Goal: Task Accomplishment & Management: Complete application form

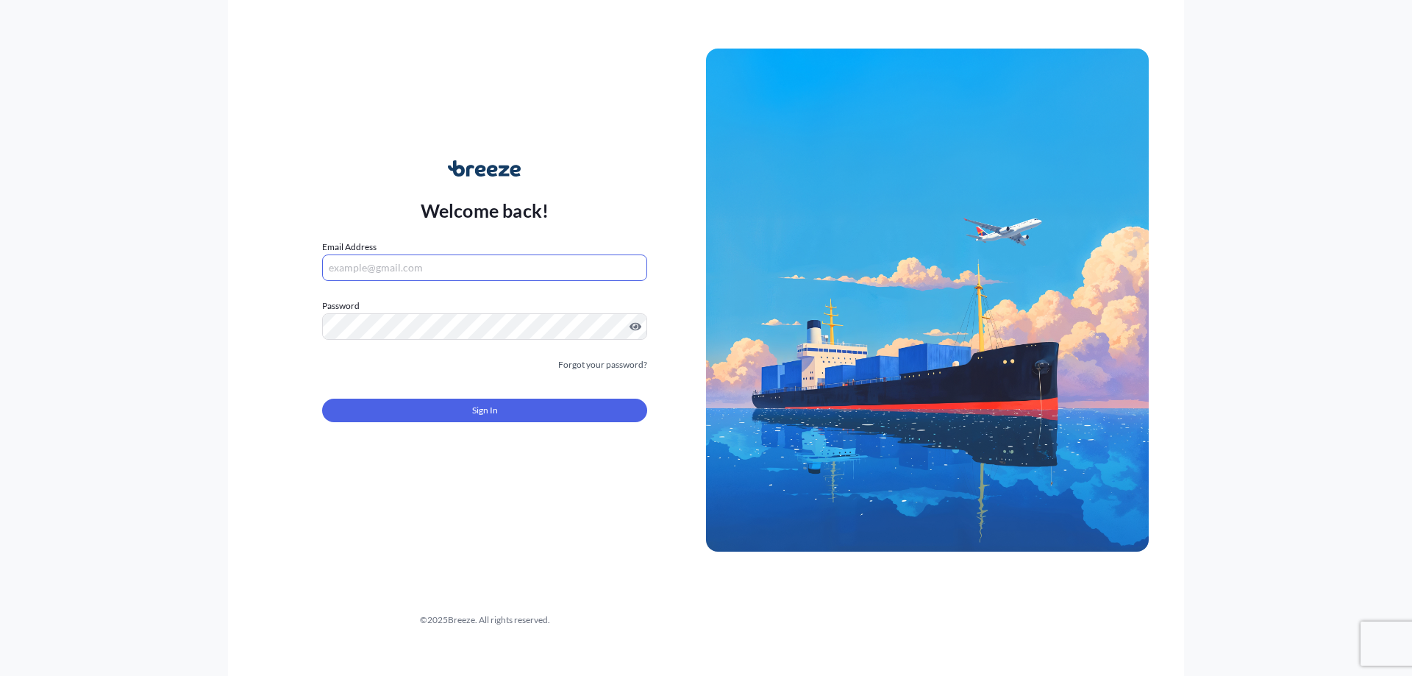
click at [475, 275] on input "Email Address" at bounding box center [484, 268] width 325 height 26
paste input "[EMAIL_ADDRESS][DOMAIN_NAME]"
type input "[EMAIL_ADDRESS][DOMAIN_NAME]"
click at [457, 403] on button "Sign In" at bounding box center [484, 411] width 325 height 24
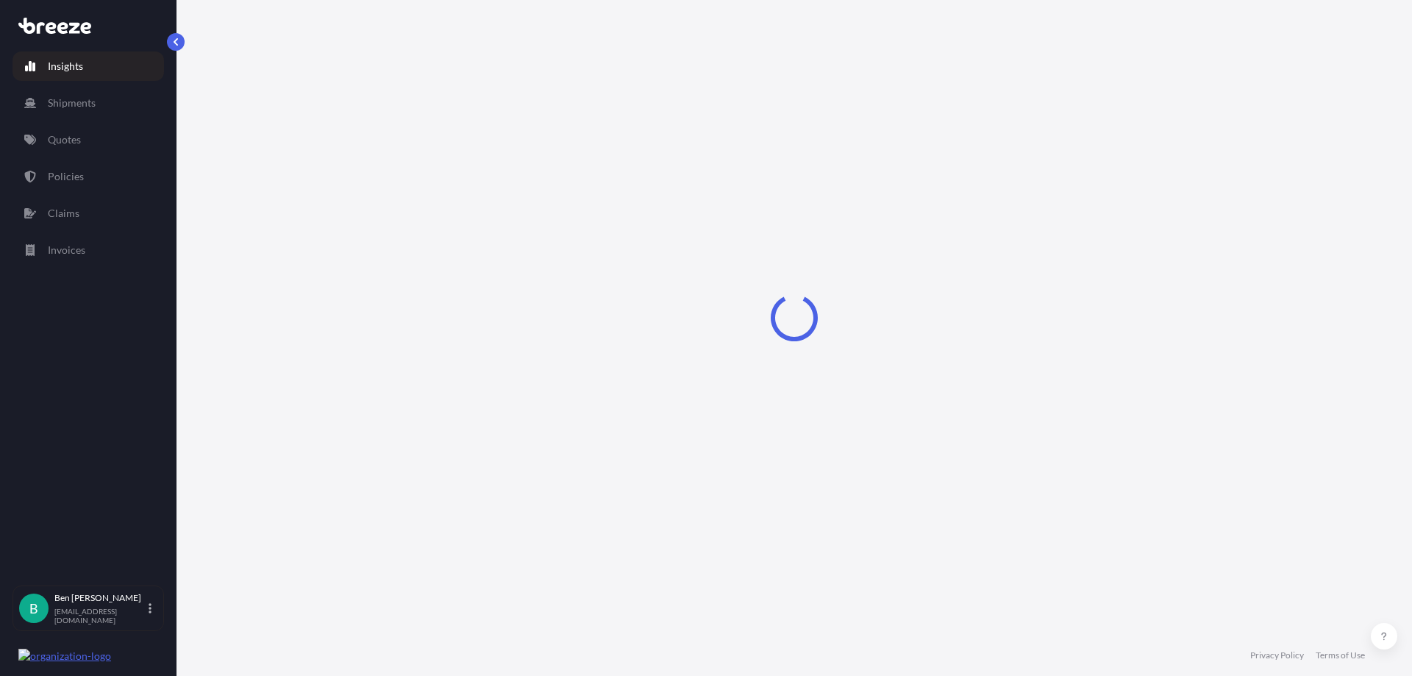
select select "2025"
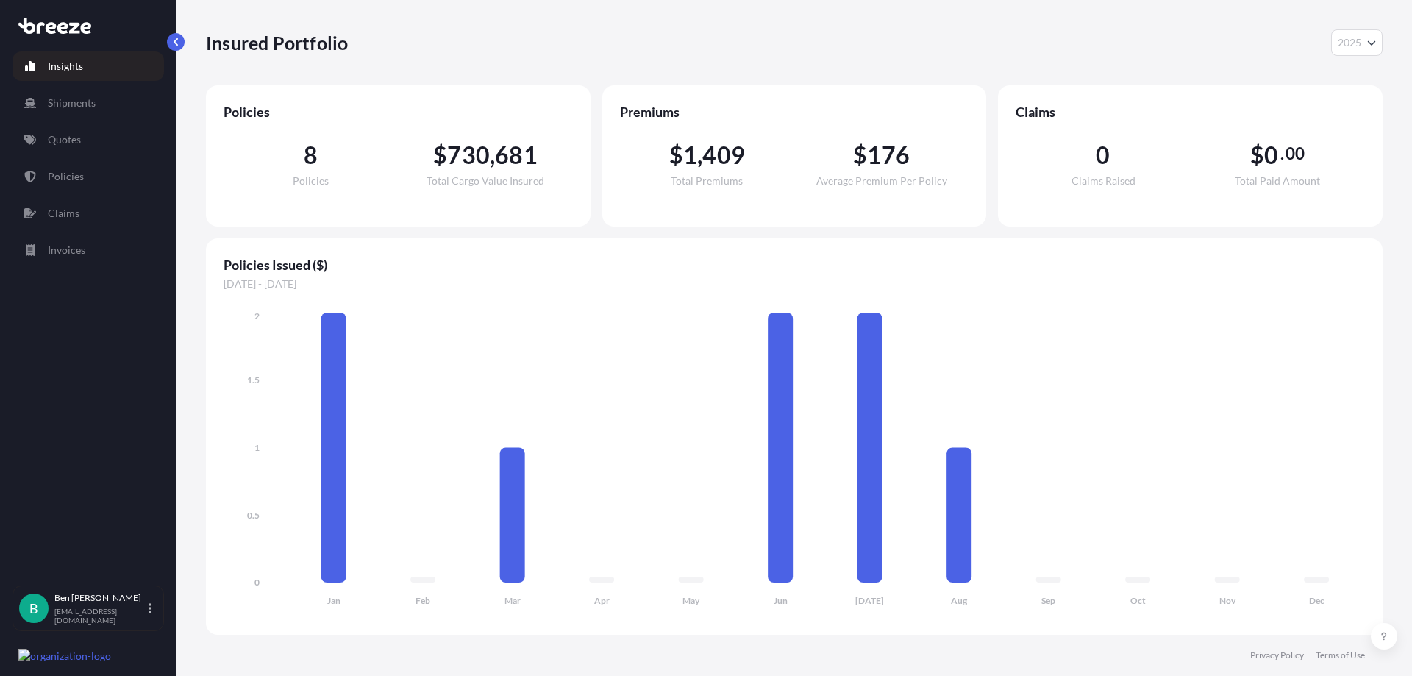
click at [587, 41] on div "Insured Portfolio 2025 2025 2024 2023 2022" at bounding box center [794, 42] width 1177 height 26
click at [116, 104] on link "Shipments" at bounding box center [89, 102] width 152 height 29
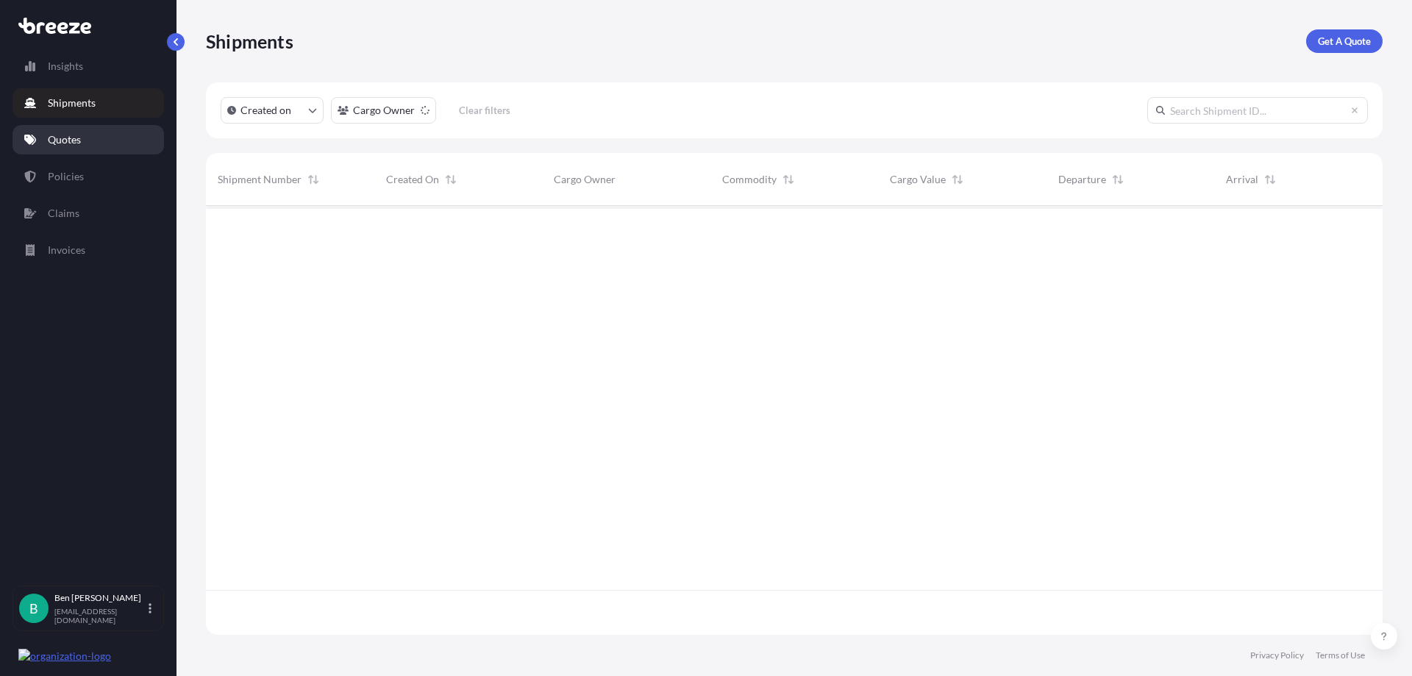
scroll to position [471, 1166]
click at [93, 138] on link "Quotes" at bounding box center [89, 139] width 152 height 29
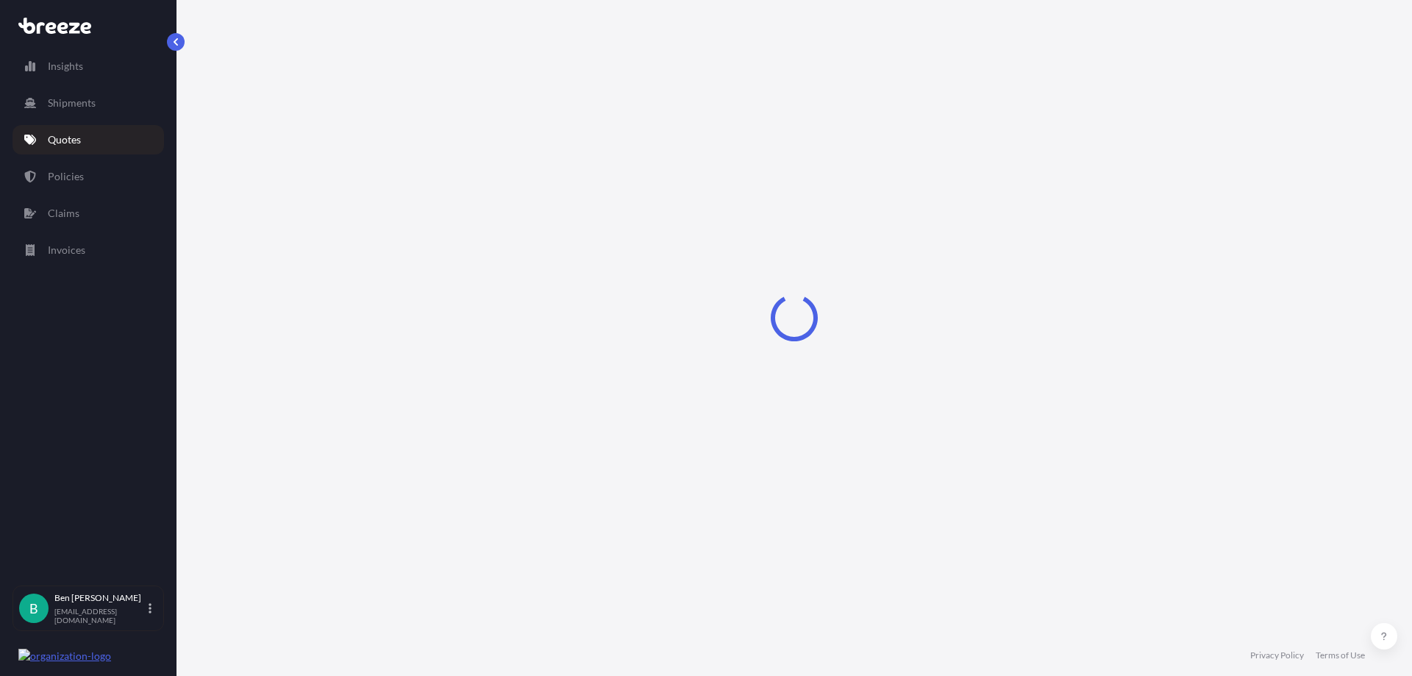
click at [103, 192] on div "Insights Shipments Quotes Policies Claims Invoices" at bounding box center [89, 311] width 152 height 547
click at [91, 239] on div "Insights Shipments Quotes Policies Claims Invoices" at bounding box center [89, 311] width 152 height 547
click at [87, 262] on link "Invoices" at bounding box center [89, 249] width 152 height 29
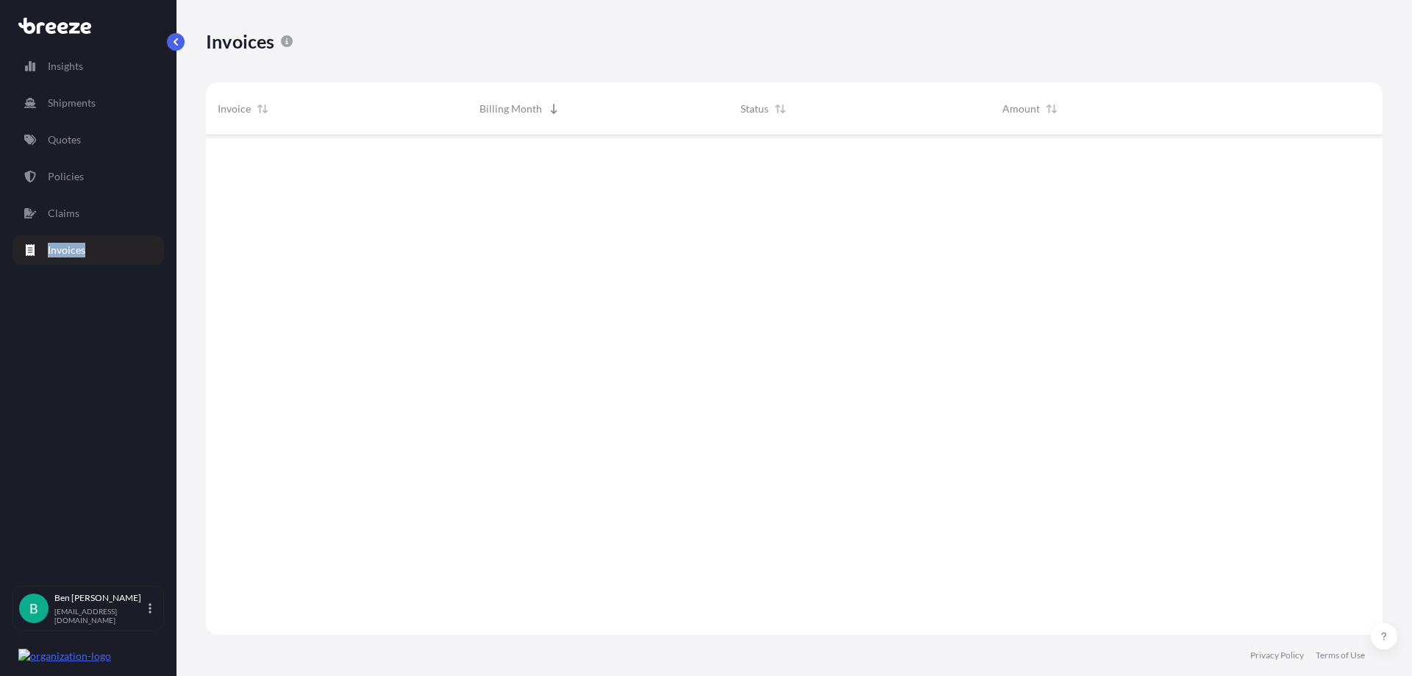
scroll to position [541, 1166]
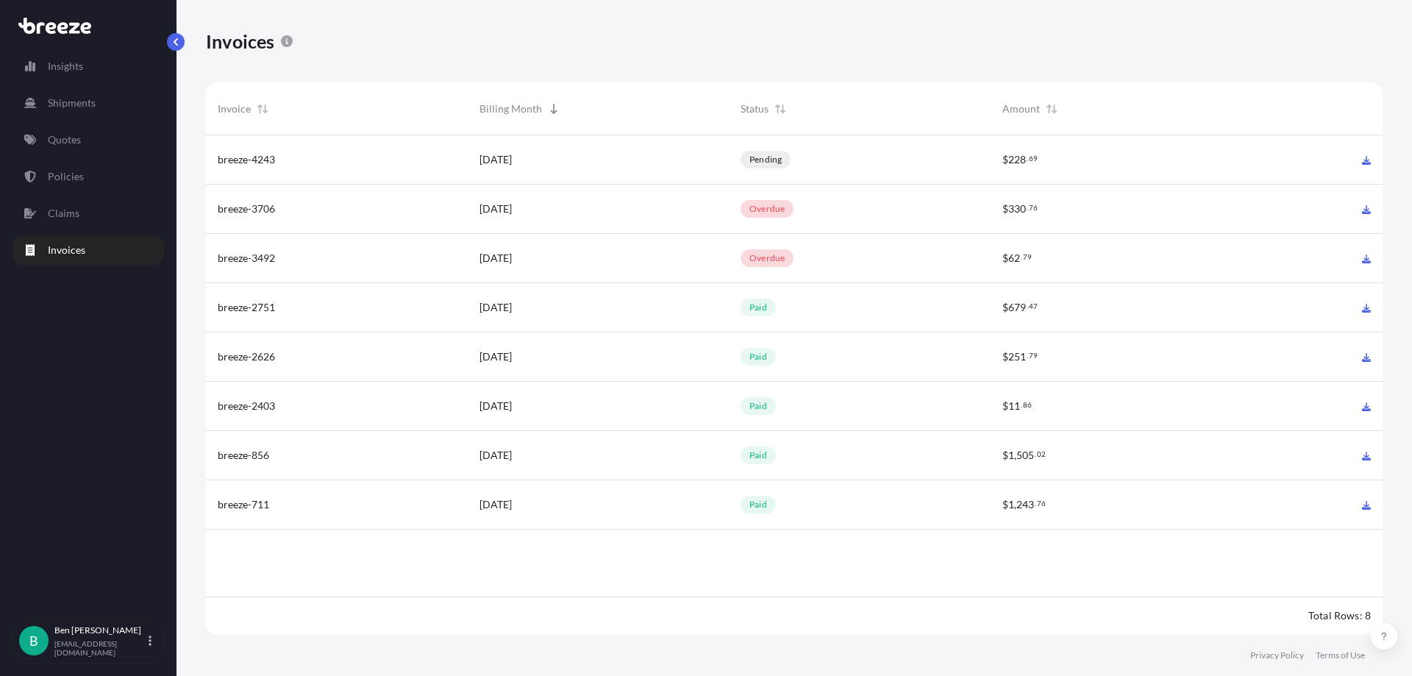
scroll to position [503, 1166]
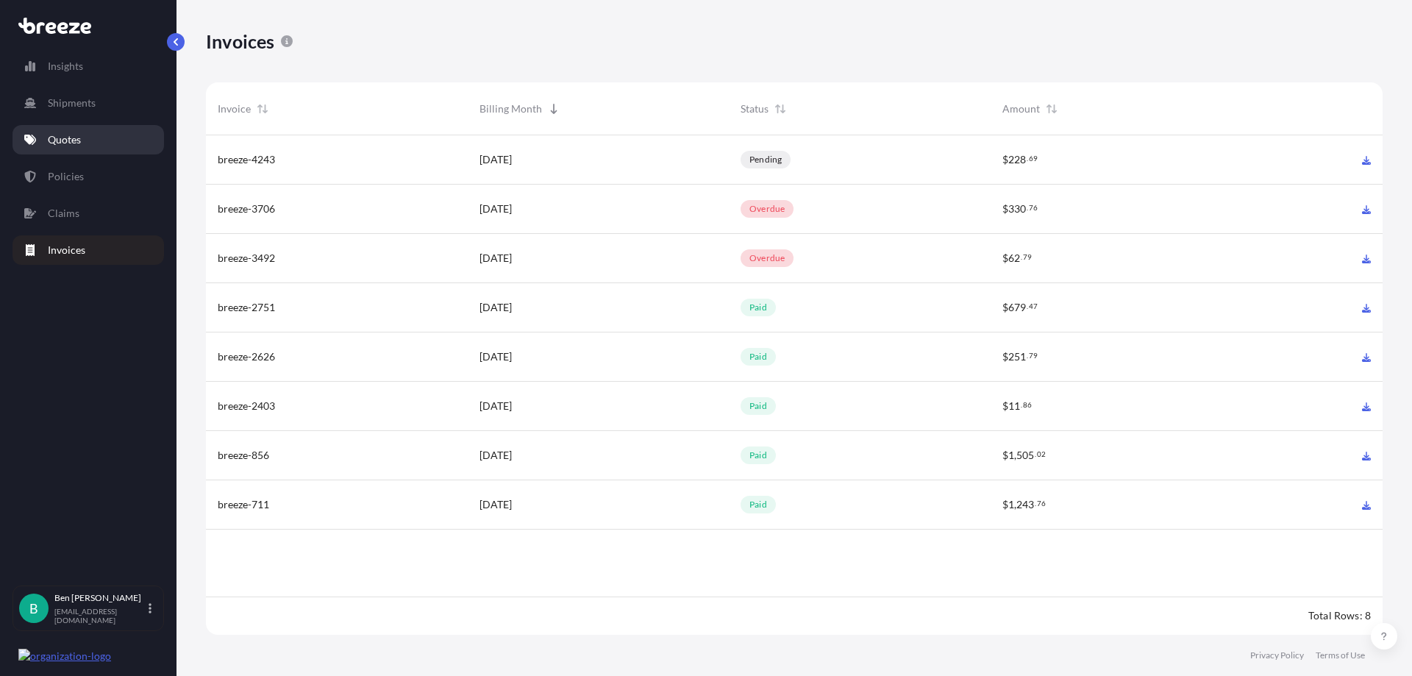
click at [73, 134] on p "Quotes" at bounding box center [64, 139] width 33 height 15
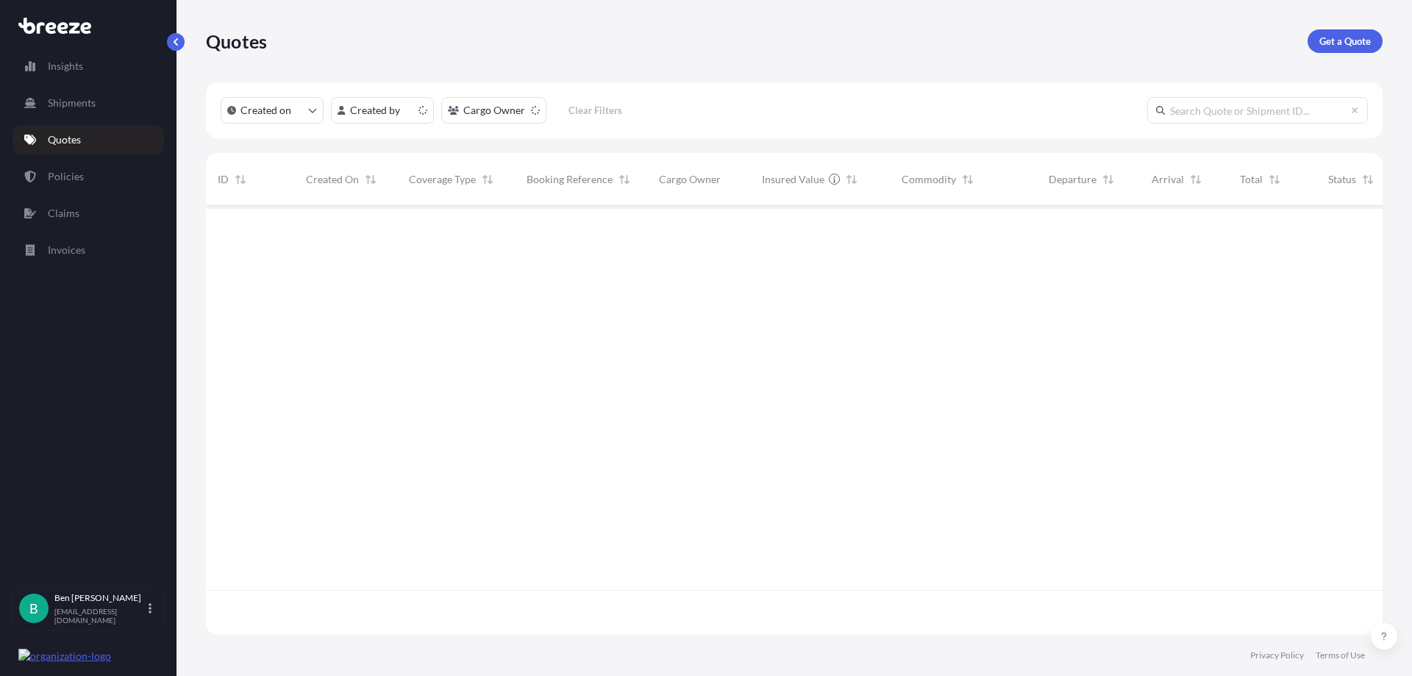
scroll to position [426, 1166]
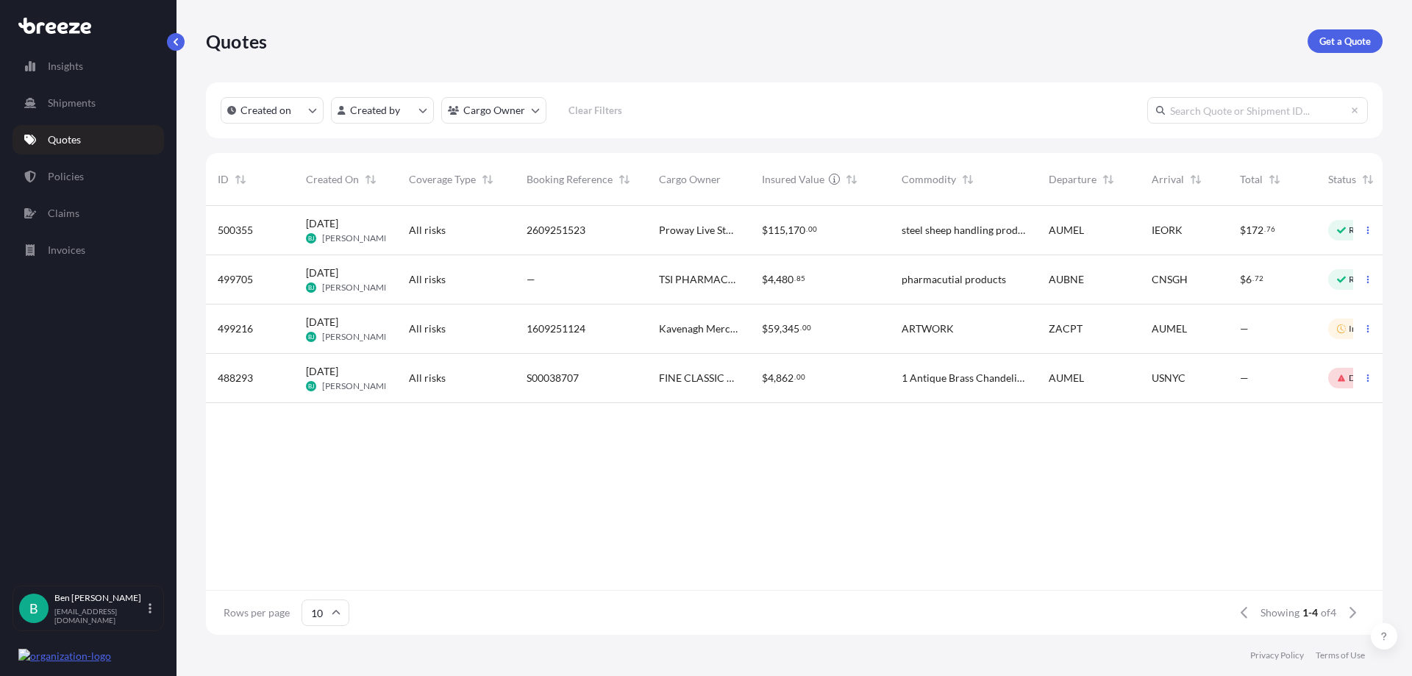
click at [238, 276] on span "499705" at bounding box center [235, 279] width 35 height 15
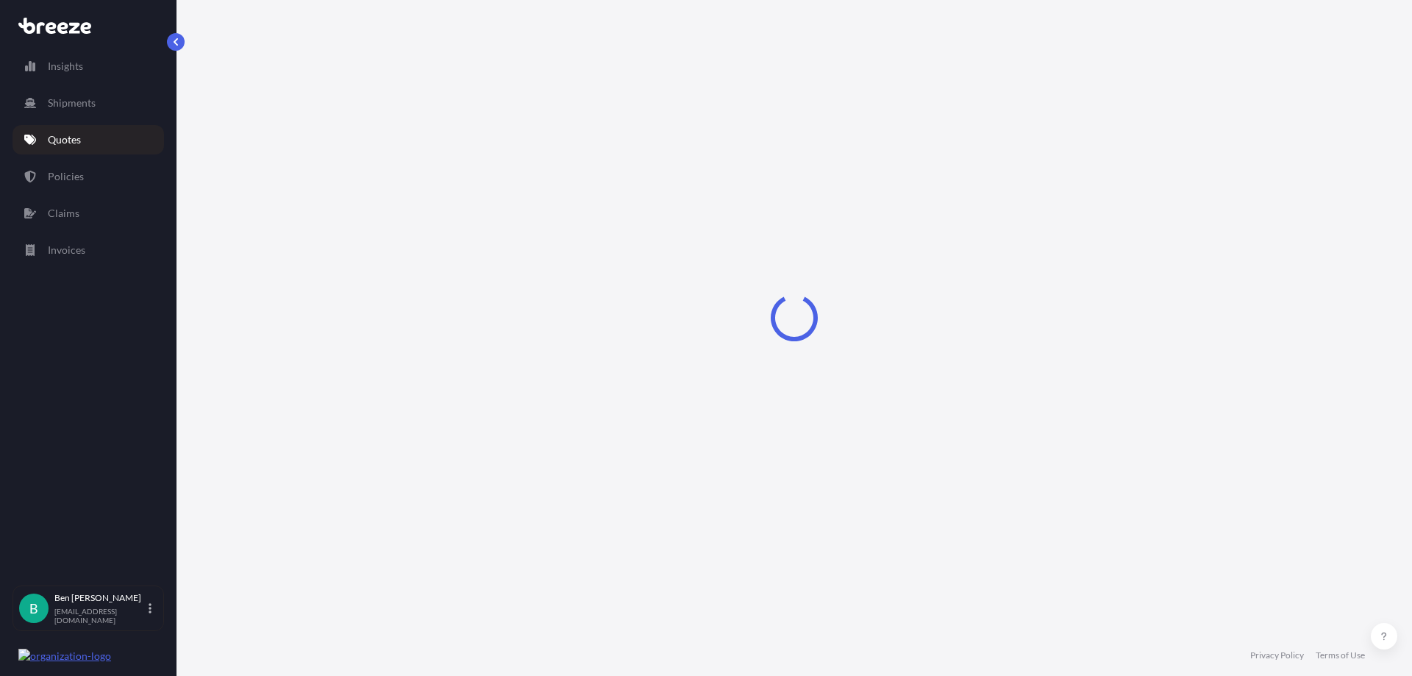
select select "Road"
select select "Sea"
select select "1"
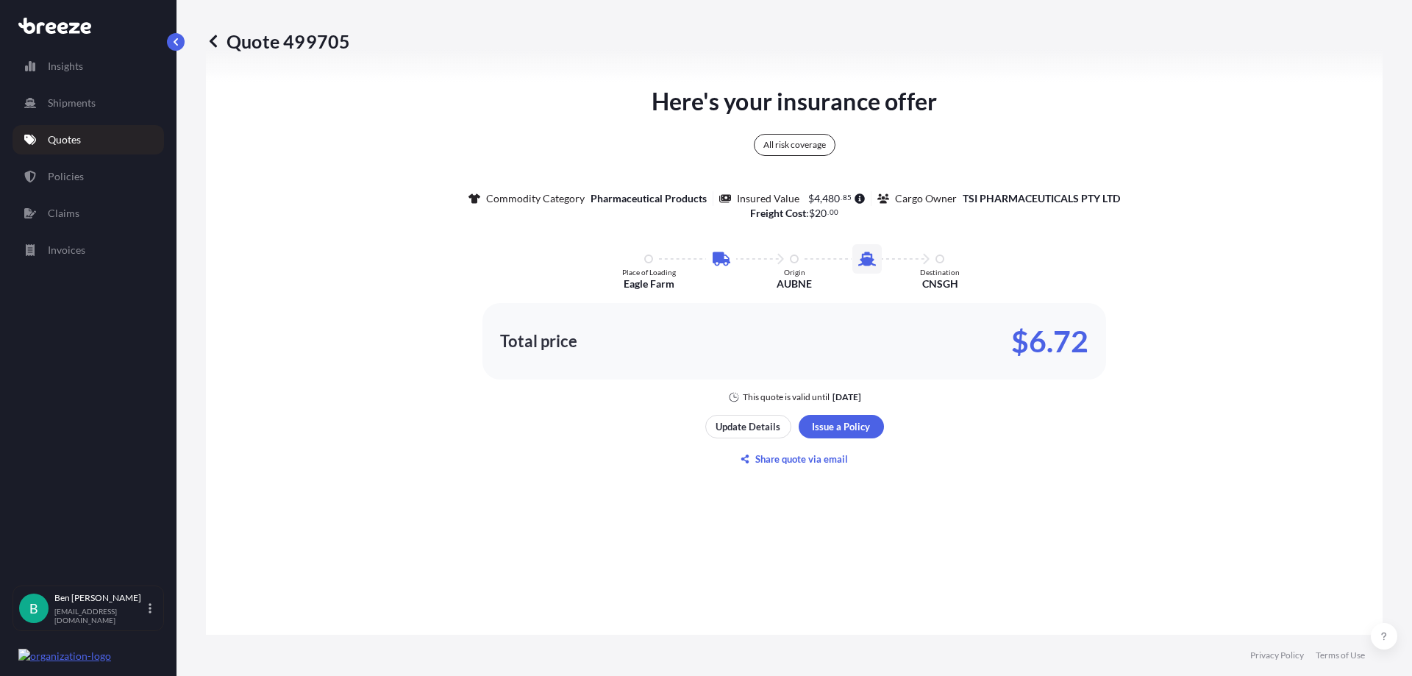
scroll to position [828, 0]
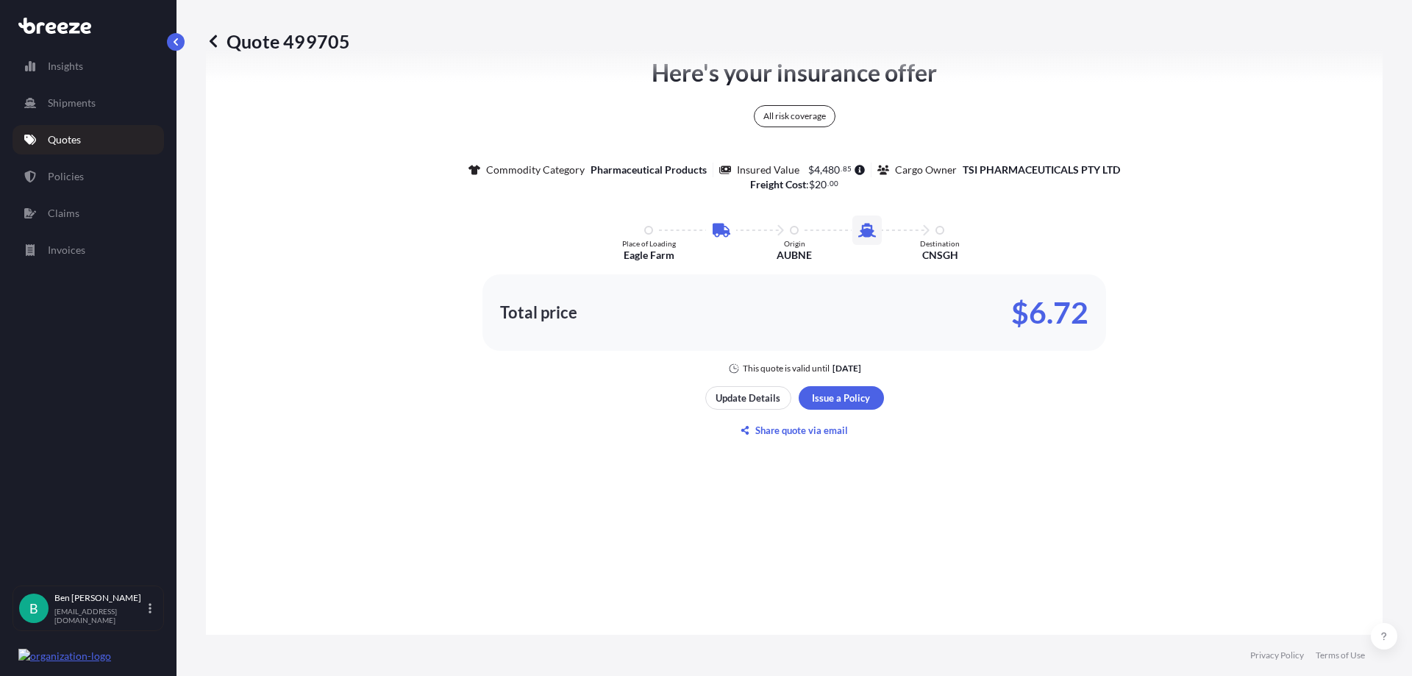
click at [63, 142] on p "Quotes" at bounding box center [64, 139] width 33 height 15
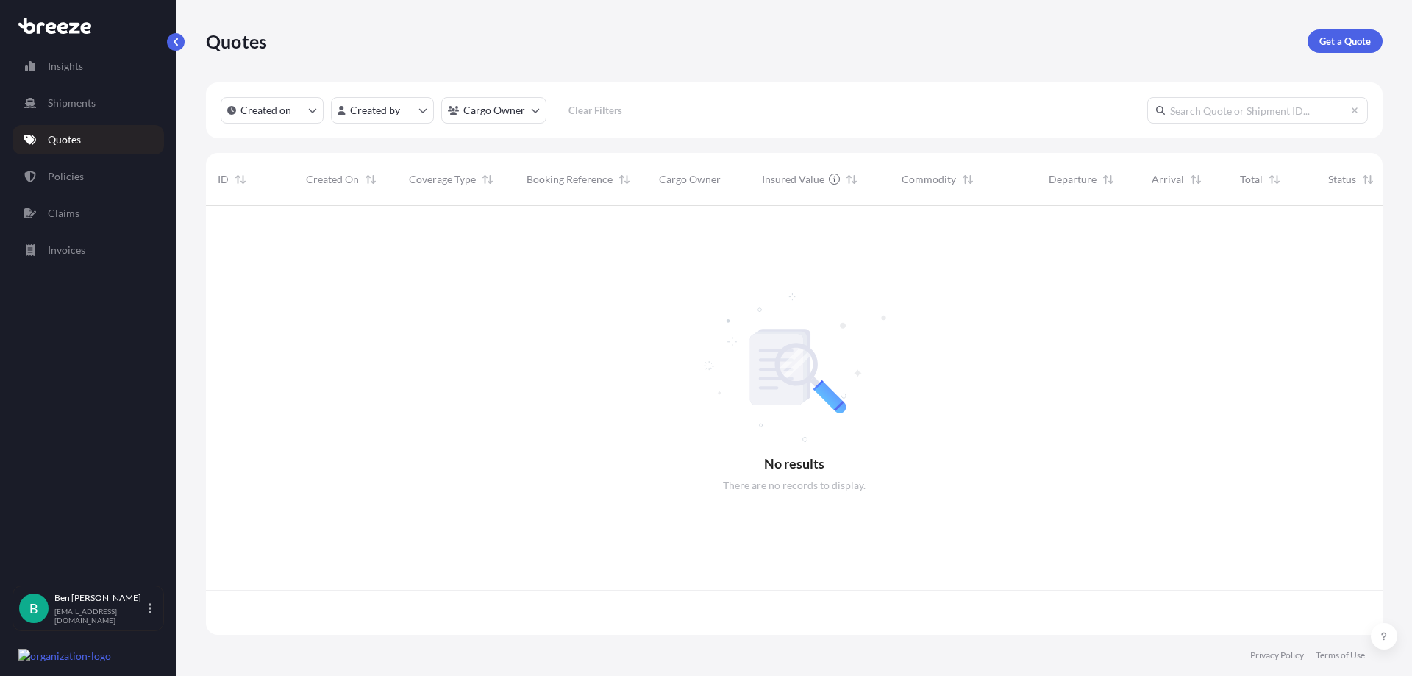
scroll to position [426, 1166]
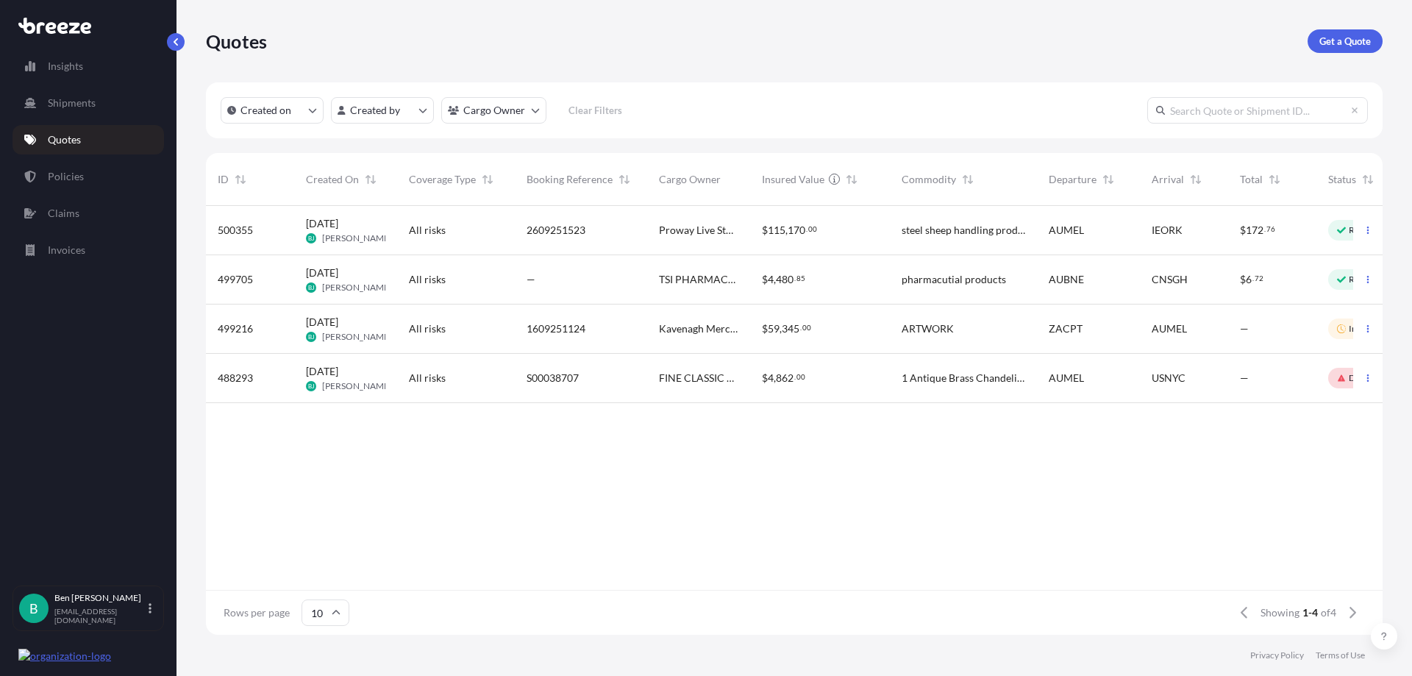
click at [886, 277] on div "$ 4 , 480 . 85" at bounding box center [820, 279] width 140 height 49
select select "Road"
select select "Sea"
select select "1"
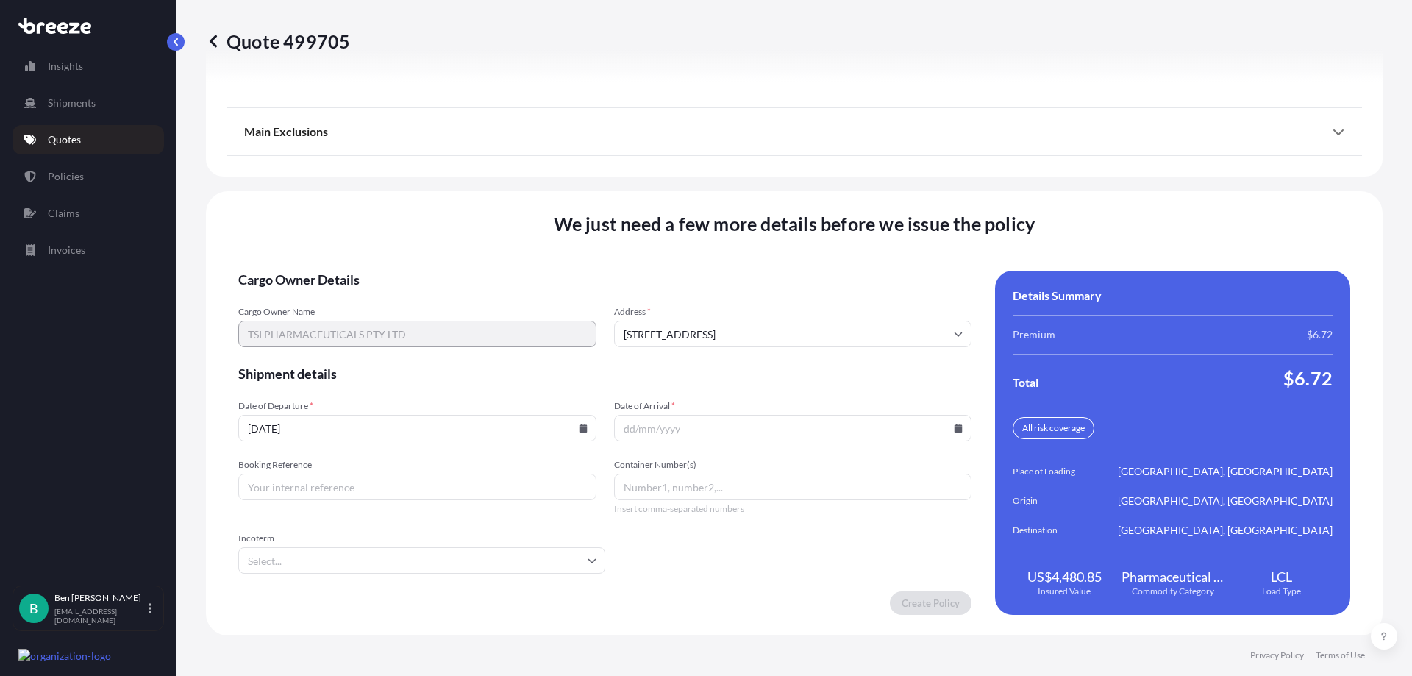
scroll to position [1893, 0]
click at [458, 486] on input "Booking Reference" at bounding box center [417, 486] width 358 height 26
paste input "S00041583"
type input "S00041583"
click at [651, 490] on input "Container Number(s)" at bounding box center [793, 486] width 358 height 26
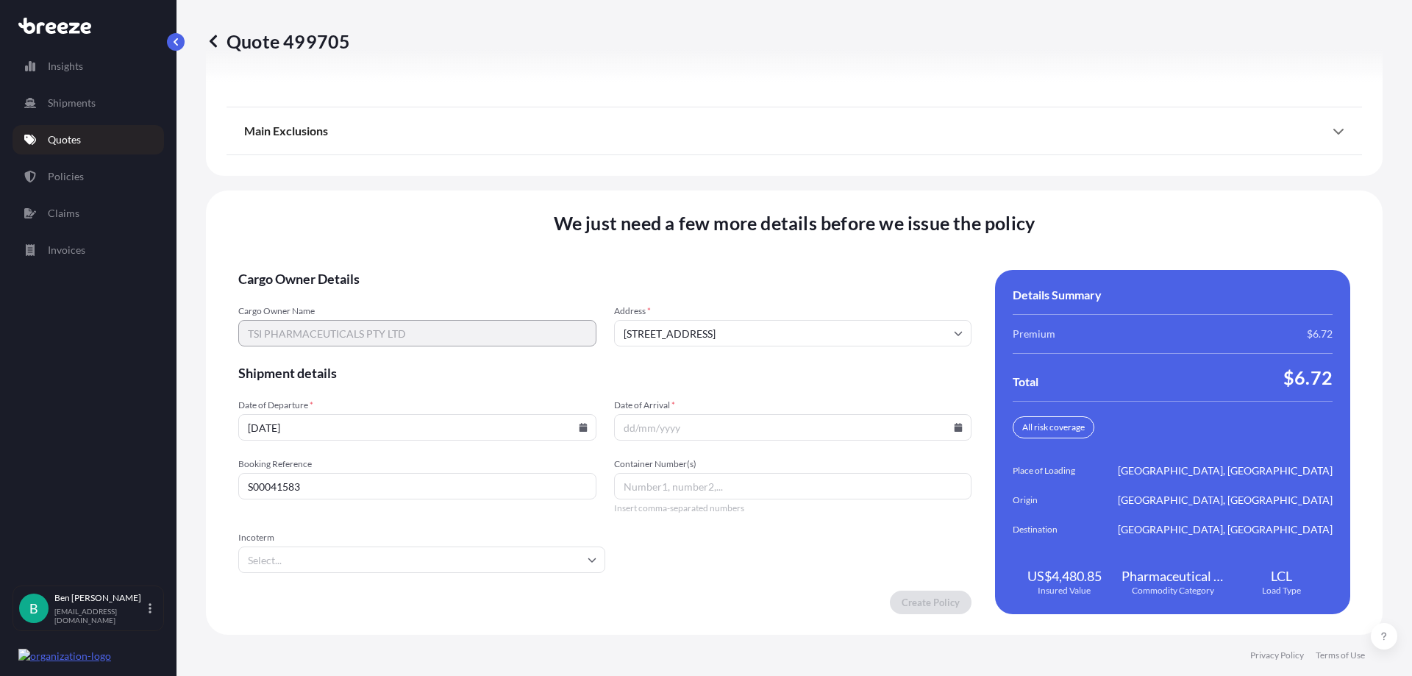
click at [411, 568] on input "Incoterm" at bounding box center [421, 560] width 367 height 26
click at [559, 565] on input "Incoterm" at bounding box center [421, 560] width 367 height 26
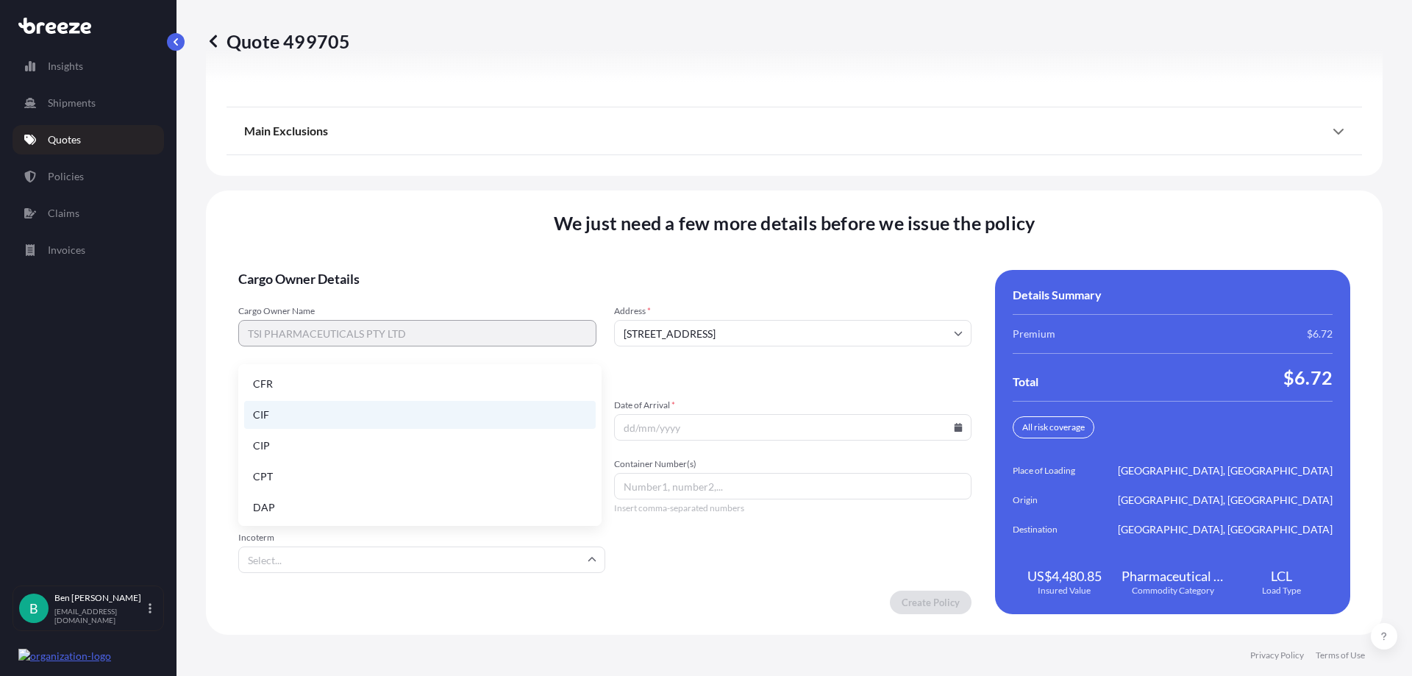
click at [294, 413] on li "CIF" at bounding box center [420, 415] width 352 height 28
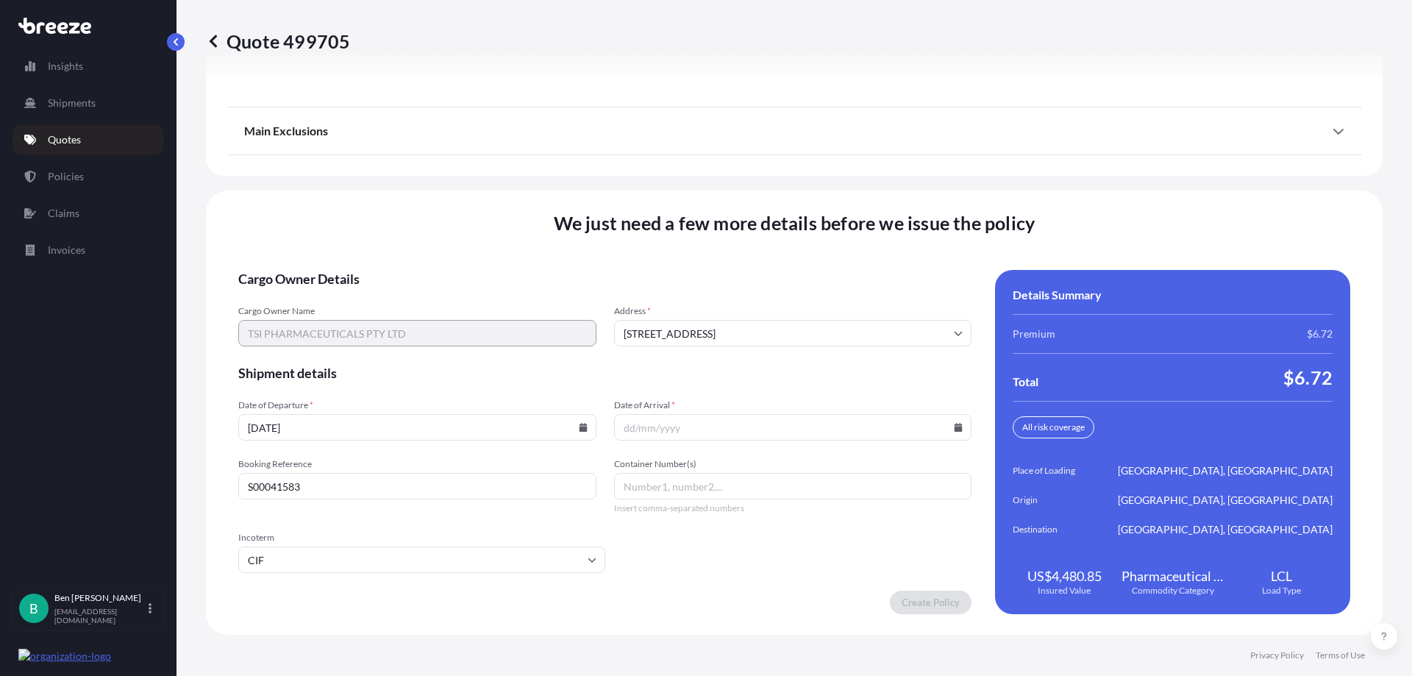
click at [715, 560] on form "Cargo Owner Details Cargo Owner Name TSI PHARMACEUTICALS PTY LTD Address * 286 …" at bounding box center [604, 442] width 733 height 344
click at [585, 432] on input "07/10/2025" at bounding box center [417, 427] width 358 height 26
click at [579, 427] on icon at bounding box center [583, 427] width 9 height 9
click at [383, 272] on button "8" at bounding box center [372, 266] width 24 height 24
type input "08/10/2025"
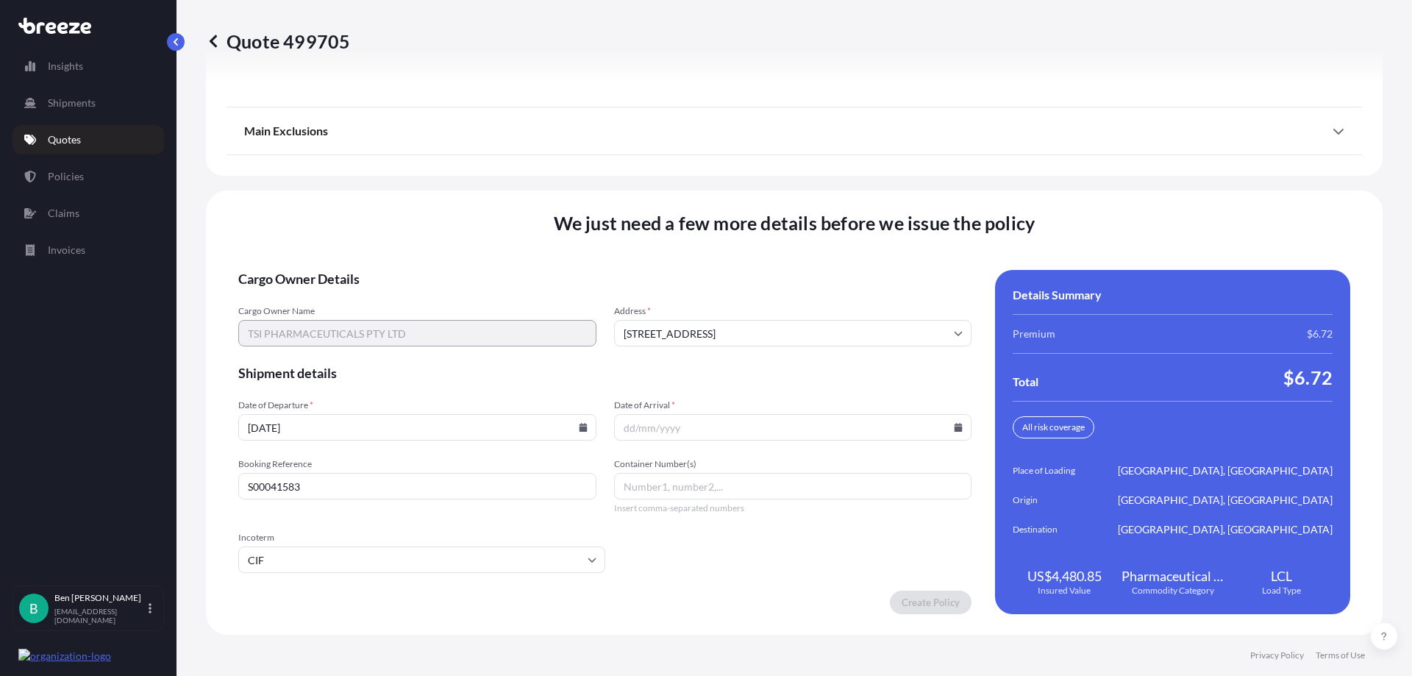
click at [955, 427] on icon at bounding box center [959, 427] width 8 height 9
click at [873, 322] on button "26" at bounding box center [862, 319] width 24 height 24
type input "26/10/2025"
click at [625, 366] on span "Shipment details" at bounding box center [604, 373] width 733 height 18
drag, startPoint x: 739, startPoint y: 510, endPoint x: 608, endPoint y: 505, distance: 130.3
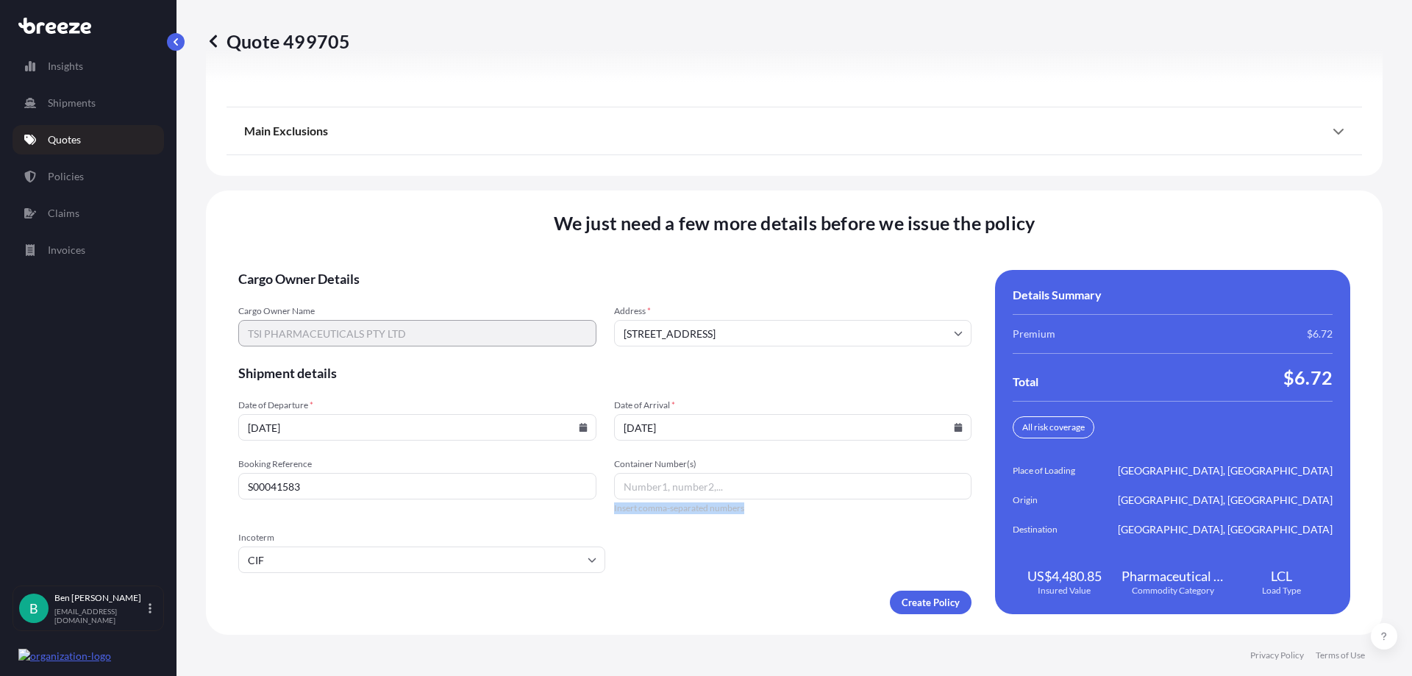
click at [608, 505] on div "Booking Reference S00041583 Container Number(s) Insert comma-separated numbers" at bounding box center [604, 486] width 733 height 56
click at [600, 519] on form "Cargo Owner Details Cargo Owner Name TSI PHARMACEUTICALS PTY LTD Address * 286 …" at bounding box center [604, 442] width 733 height 344
click at [313, 492] on input "S00041583" at bounding box center [417, 486] width 358 height 26
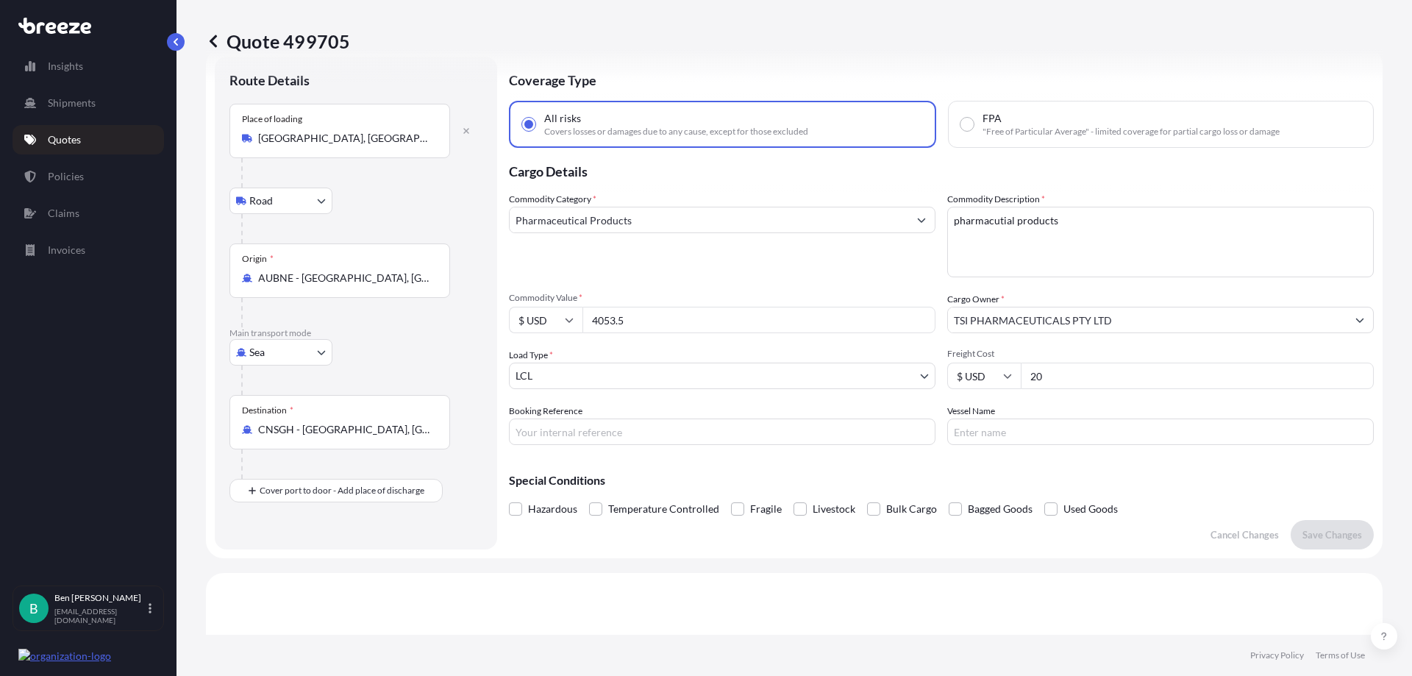
scroll to position [0, 0]
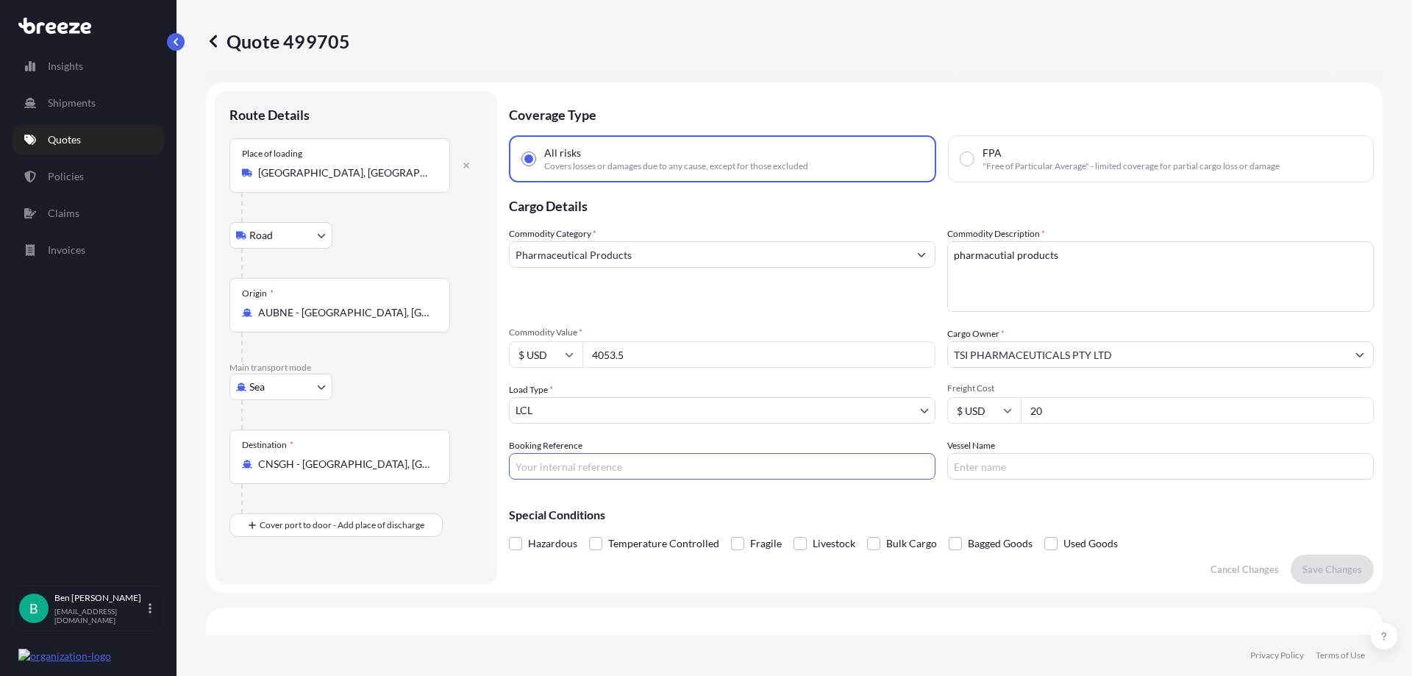
drag, startPoint x: 709, startPoint y: 471, endPoint x: 696, endPoint y: 460, distance: 16.8
click at [707, 469] on input "Booking Reference" at bounding box center [722, 466] width 427 height 26
click at [727, 471] on input "Booking Reference" at bounding box center [722, 466] width 427 height 26
paste input "S00041583"
type input "S00041583"
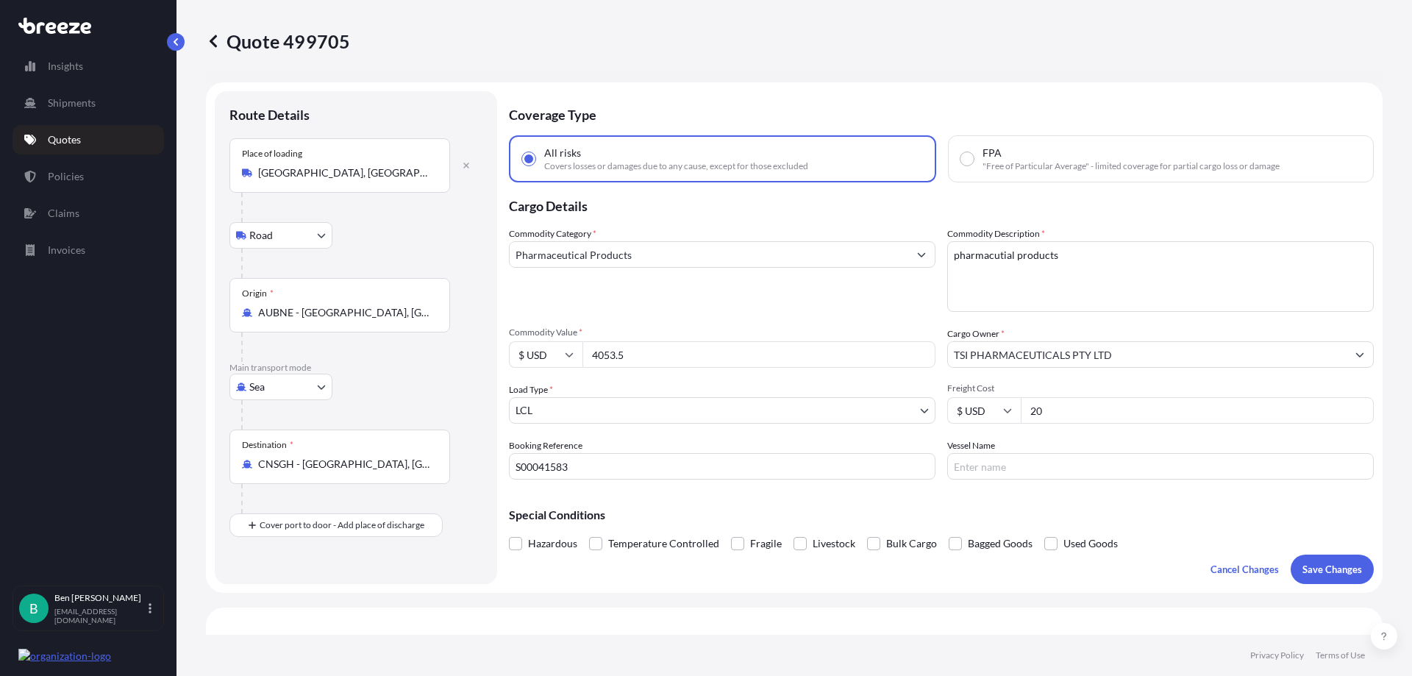
click at [989, 468] on input "Vessel Name" at bounding box center [1160, 466] width 427 height 26
paste input "OOCL ITALY"
type input "OOCL ITALY"
click at [994, 516] on p "Special Conditions" at bounding box center [941, 515] width 865 height 12
click at [989, 256] on textarea "pharmacutial products" at bounding box center [1160, 276] width 427 height 71
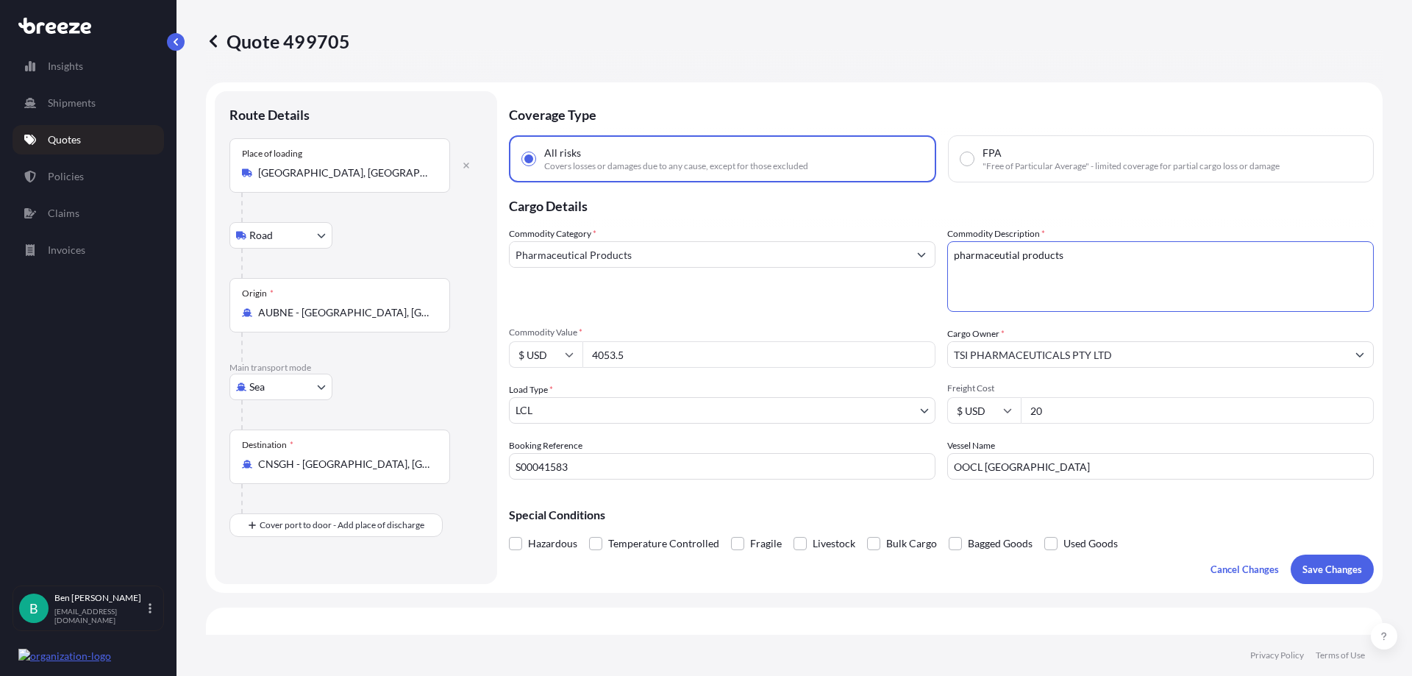
click at [1004, 255] on textarea "pharmacutial products" at bounding box center [1160, 276] width 427 height 71
type textarea "pharmaceutical products"
click at [1330, 565] on p "Save Changes" at bounding box center [1333, 569] width 60 height 15
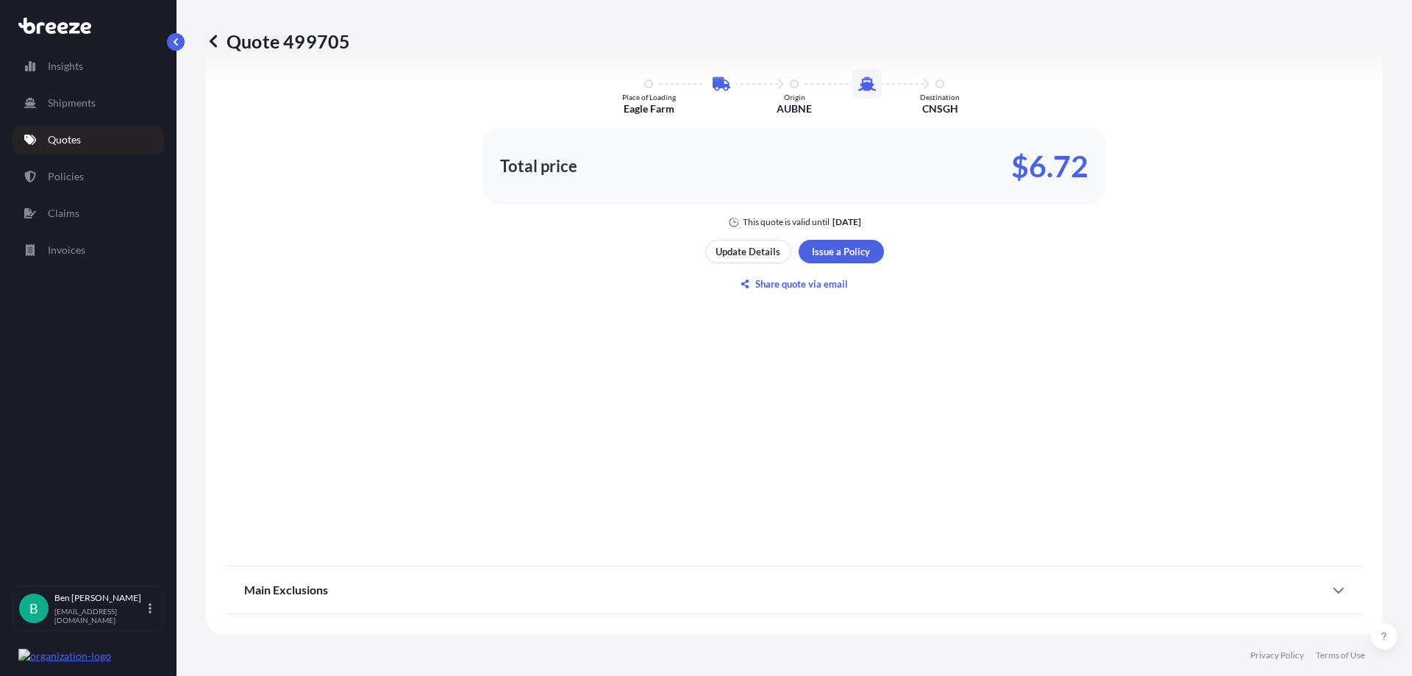
select select "Road"
select select "Sea"
select select "1"
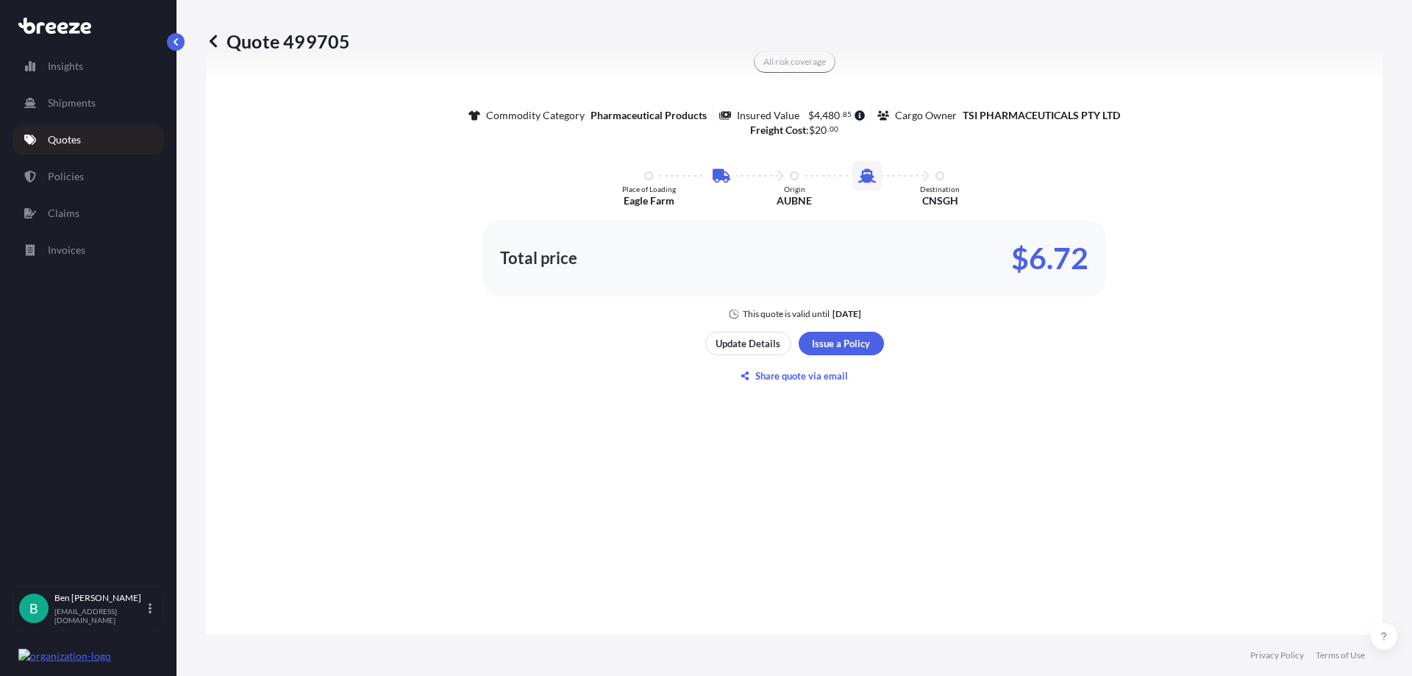
scroll to position [975, 0]
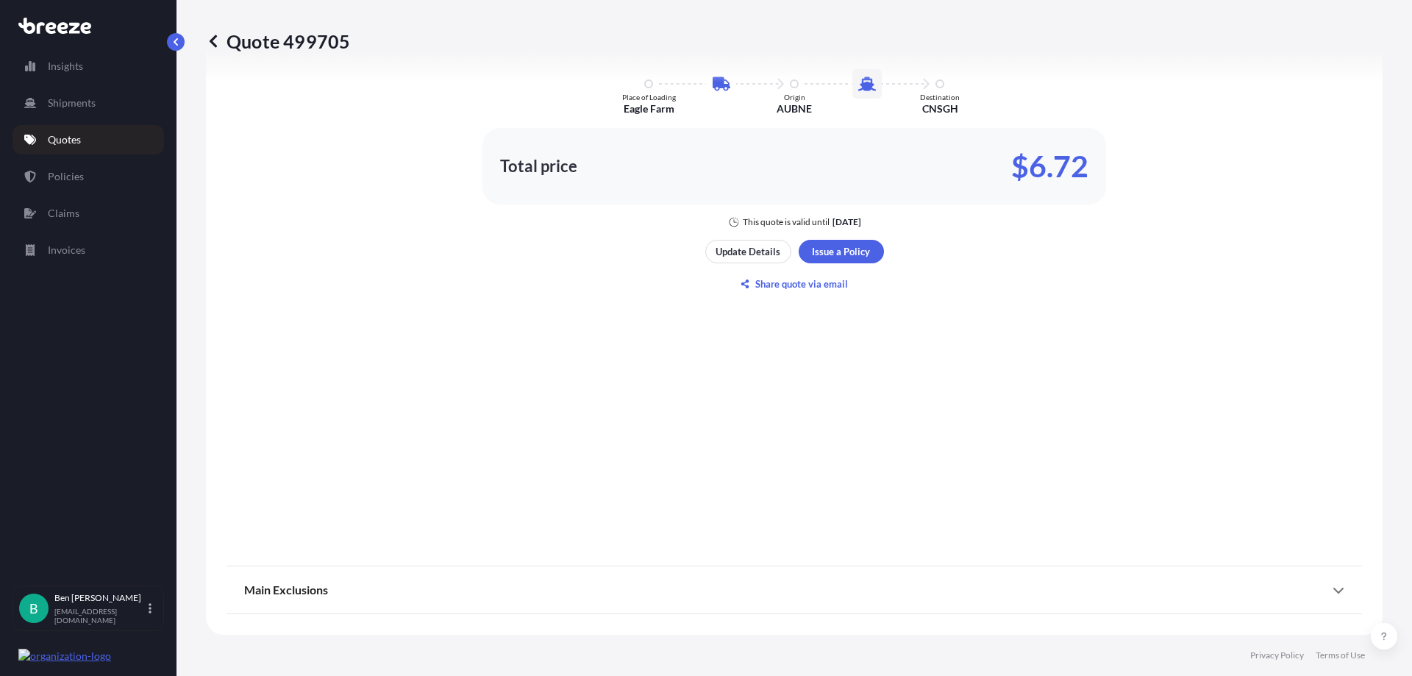
click at [455, 591] on div "Main Exclusions" at bounding box center [794, 589] width 1100 height 35
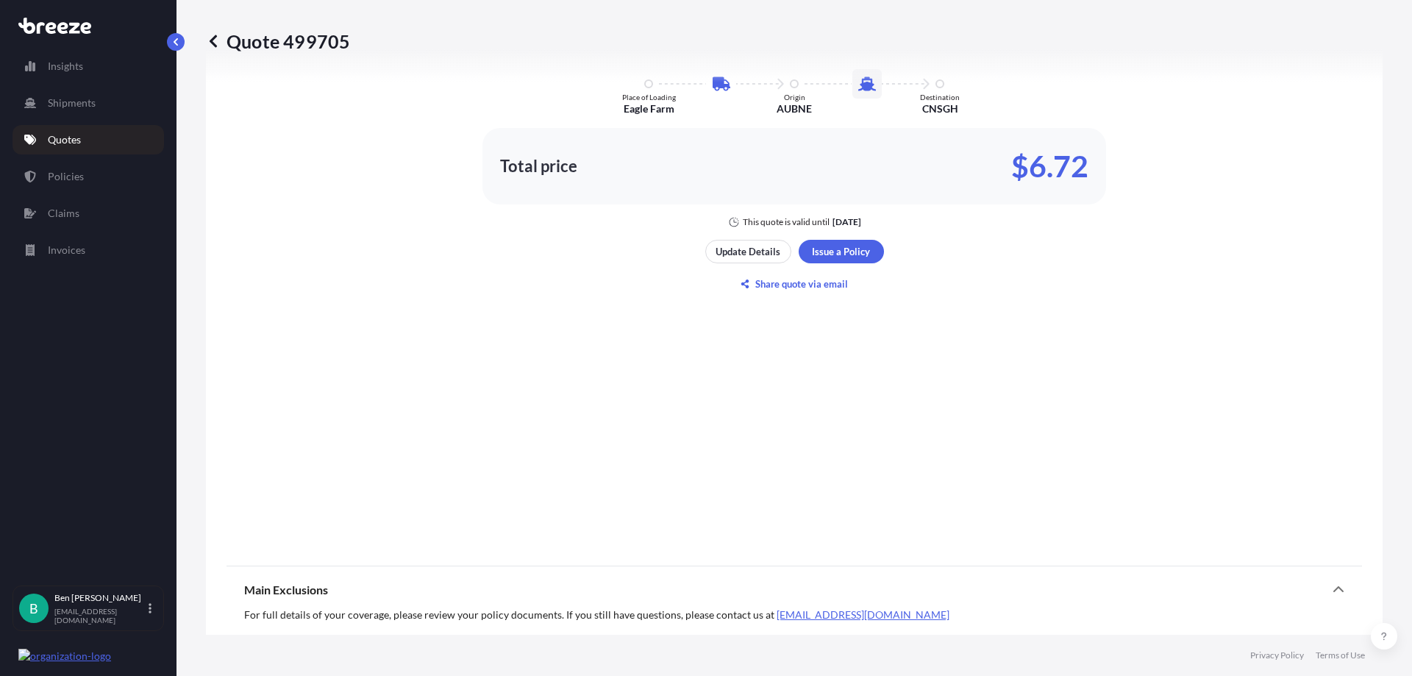
click at [455, 591] on div "Main Exclusions" at bounding box center [794, 589] width 1100 height 35
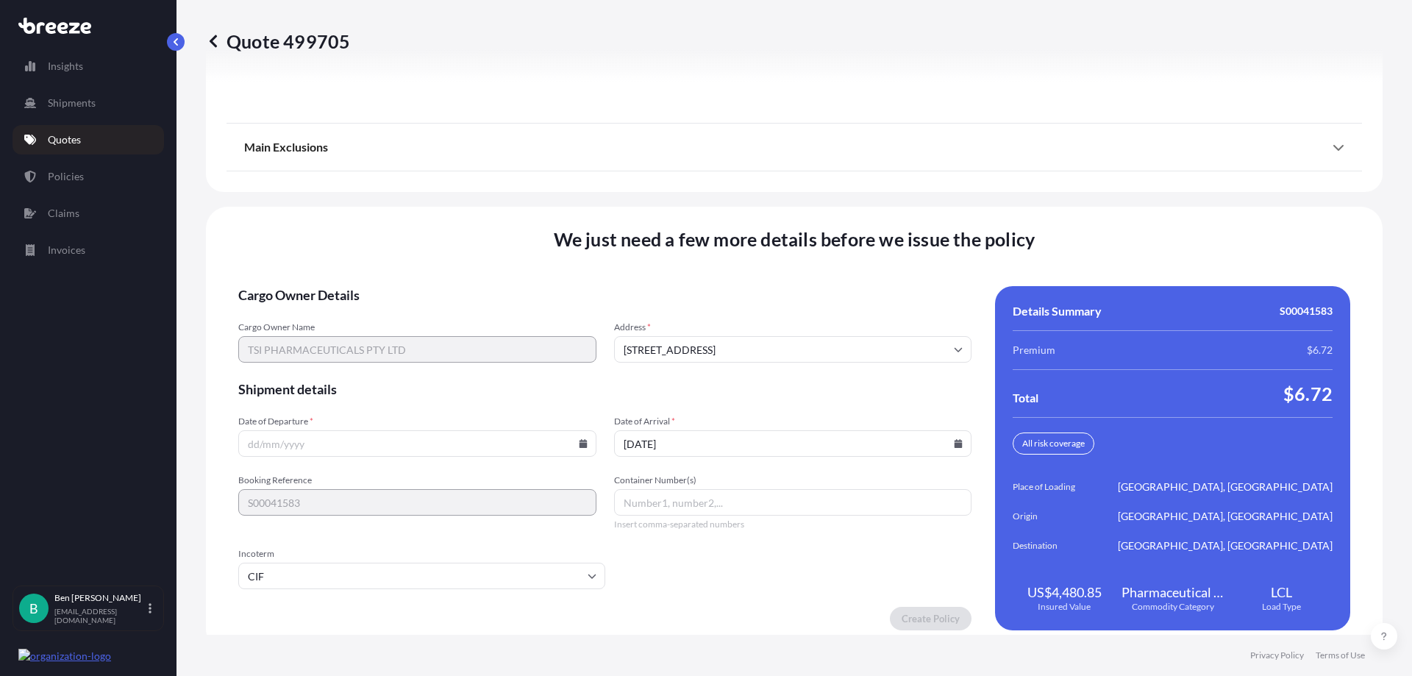
scroll to position [1893, 0]
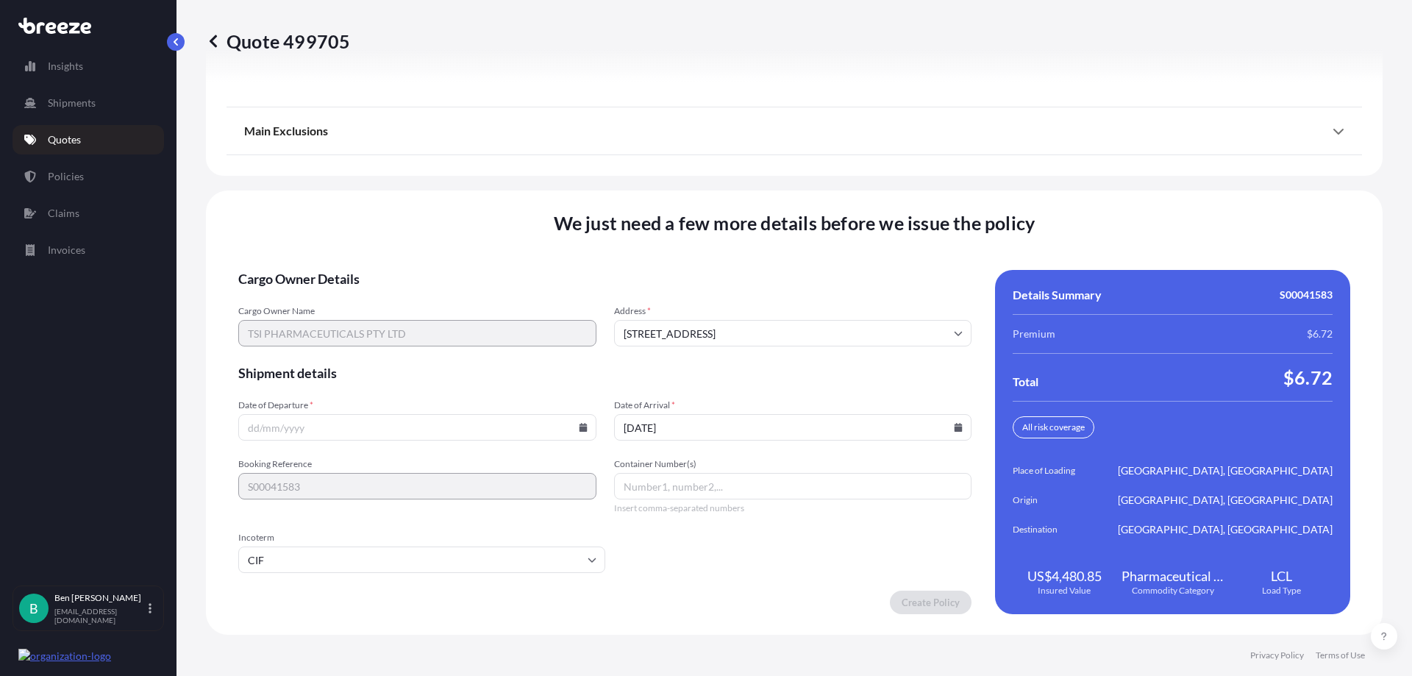
click at [716, 488] on input "Container Number(s)" at bounding box center [793, 486] width 358 height 26
type input "fthgy"
click at [588, 430] on input "Date of Departure *" at bounding box center [417, 427] width 358 height 26
click at [583, 427] on icon at bounding box center [583, 427] width 9 height 9
click at [383, 270] on button "8" at bounding box center [372, 266] width 24 height 24
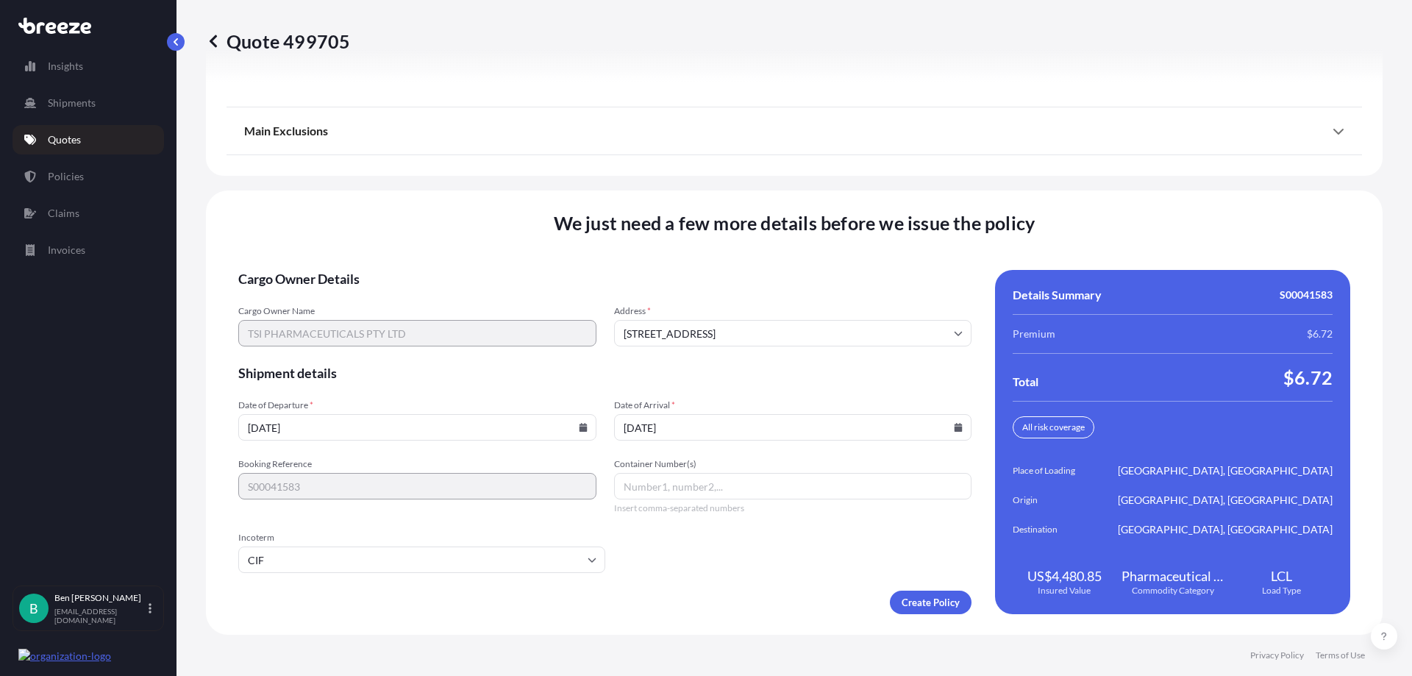
type input "08/10/2025"
click at [706, 569] on form "Cargo Owner Details Cargo Owner Name TSI PHARMACEUTICALS PTY LTD Address * 286 …" at bounding box center [604, 442] width 733 height 344
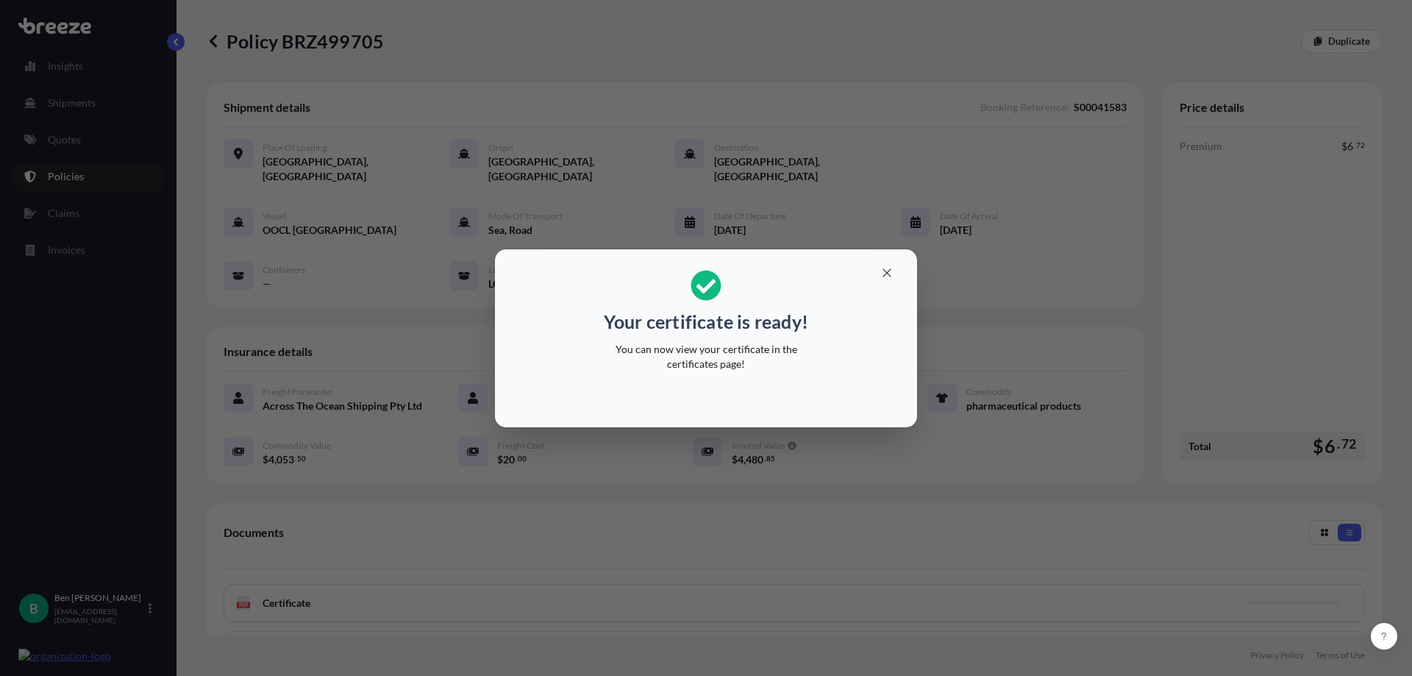
click at [789, 345] on p "You can now view your certificate in the certificates page!" at bounding box center [706, 356] width 227 height 29
click at [79, 352] on div "Your certificate is ready! You can now view your certificate in the certificate…" at bounding box center [706, 338] width 1412 height 676
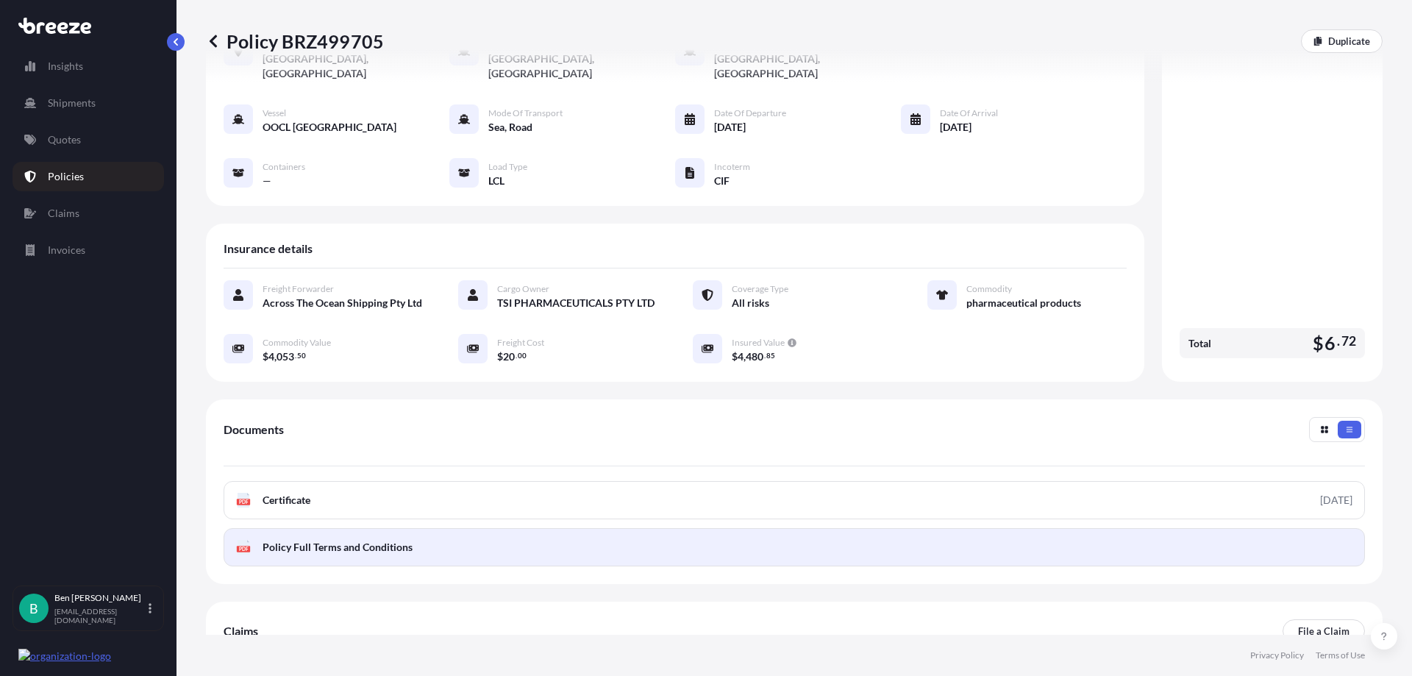
scroll to position [209, 0]
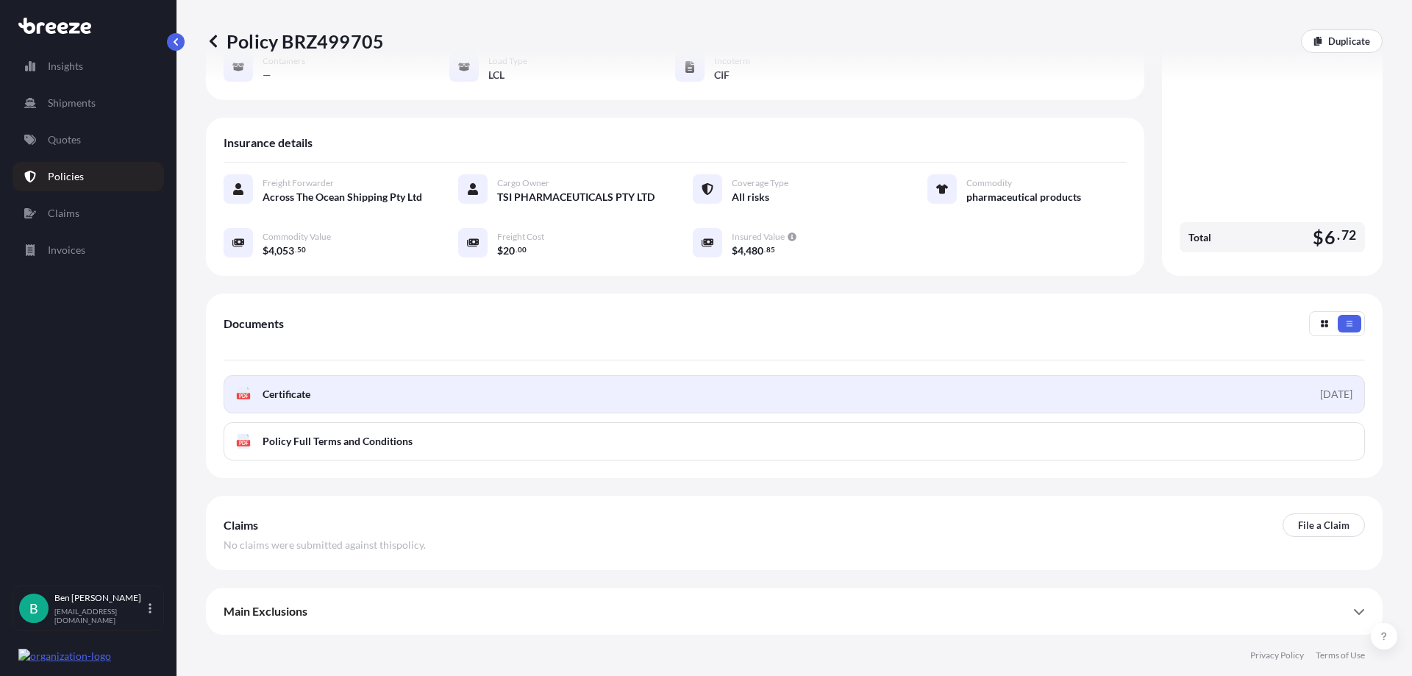
click at [330, 399] on link "PDF Certificate 2025-10-07" at bounding box center [795, 394] width 1142 height 38
